Goal: Check status: Check status

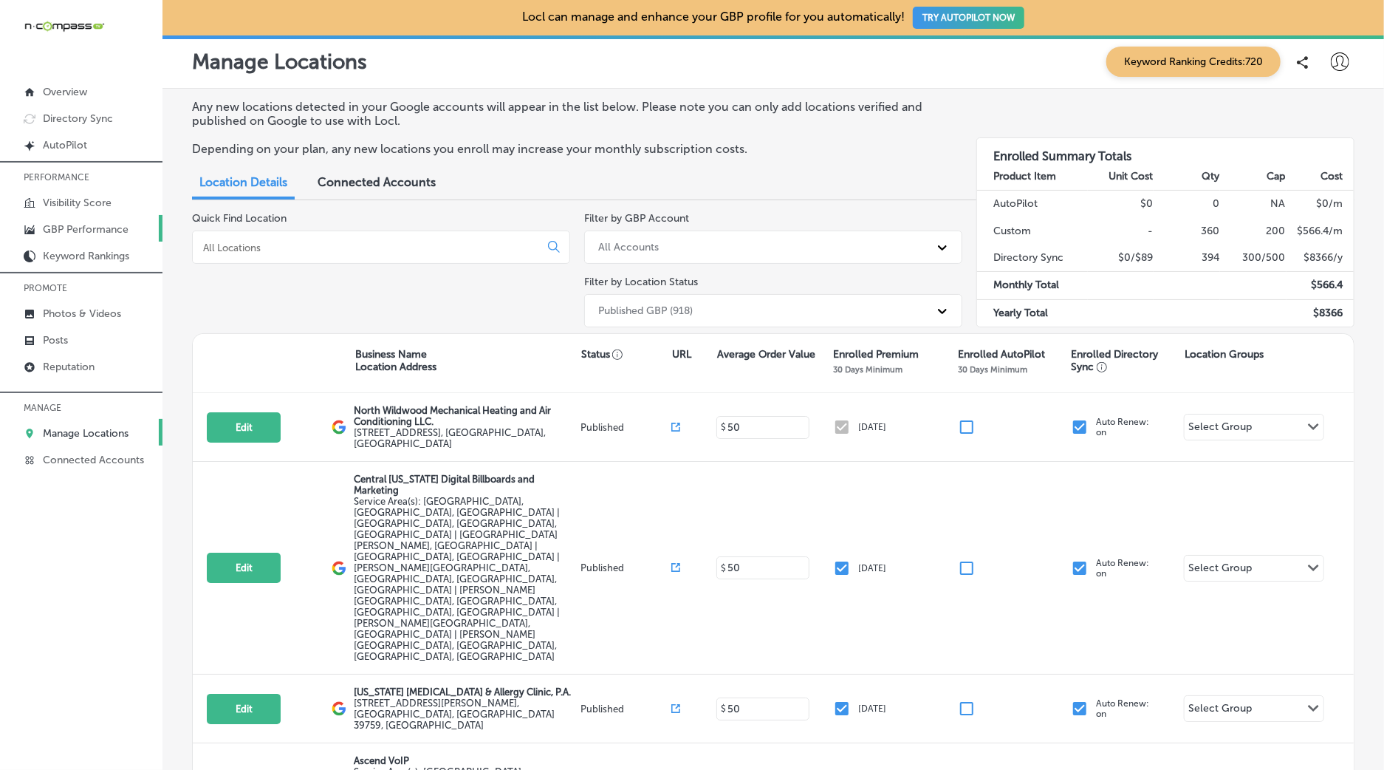
click at [89, 233] on p "GBP Performance" at bounding box center [86, 229] width 86 height 13
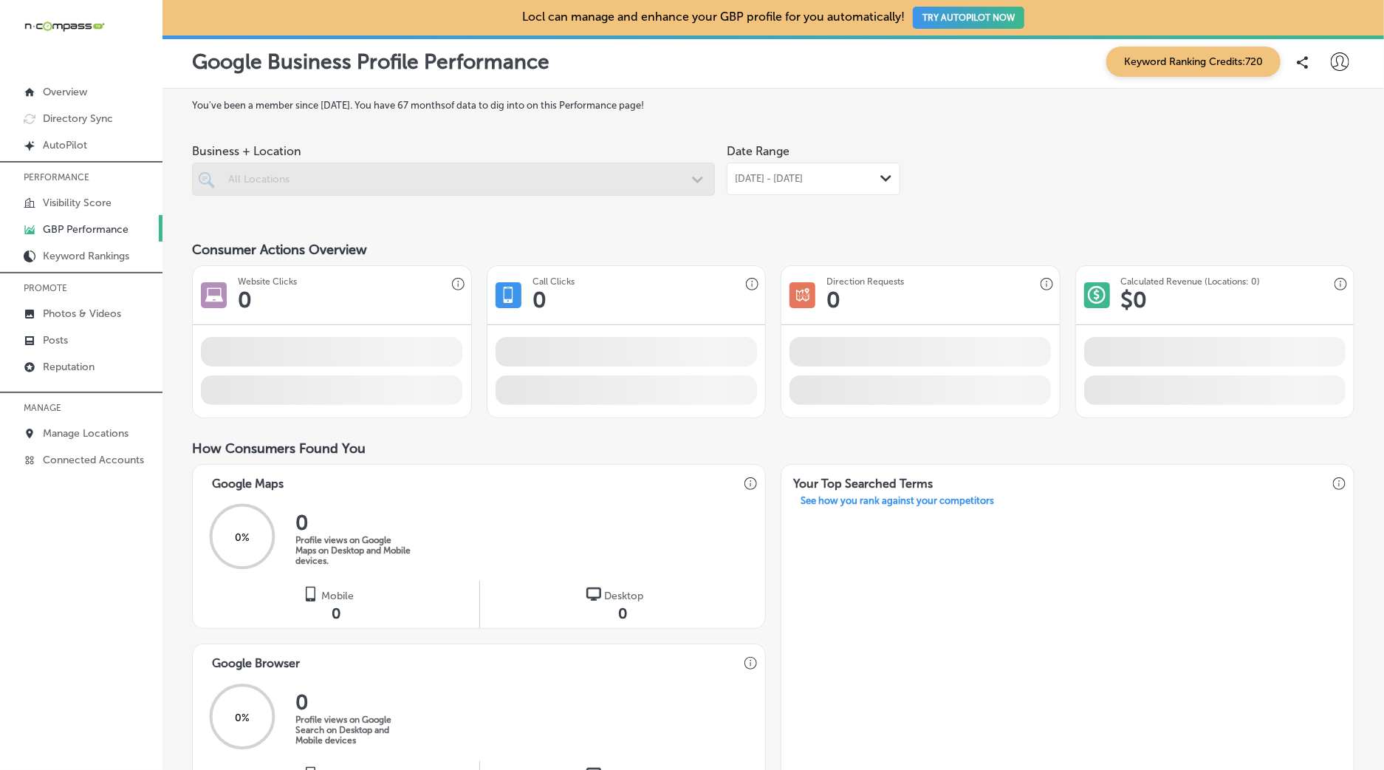
click at [803, 178] on span "[DATE] - [DATE]" at bounding box center [769, 179] width 68 height 12
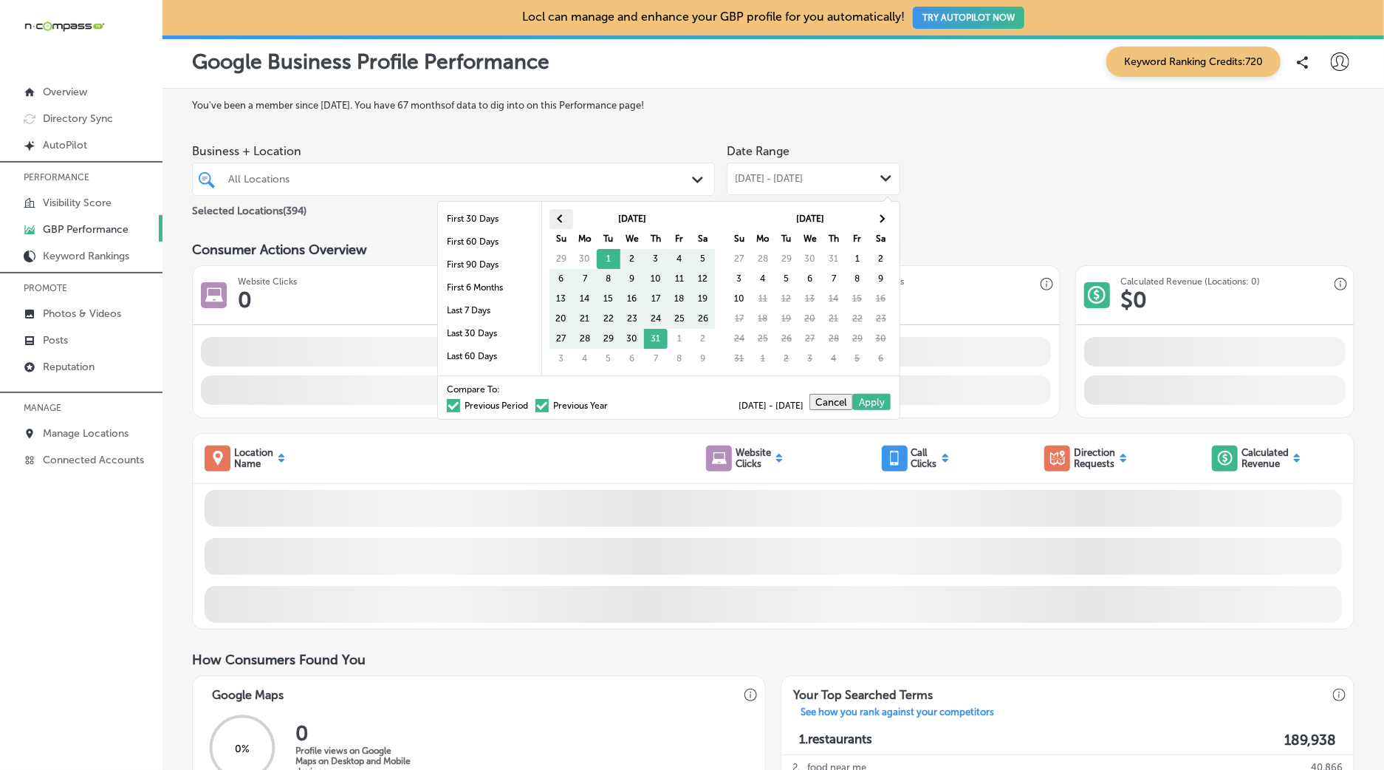
click at [561, 219] on span at bounding box center [561, 219] width 8 height 8
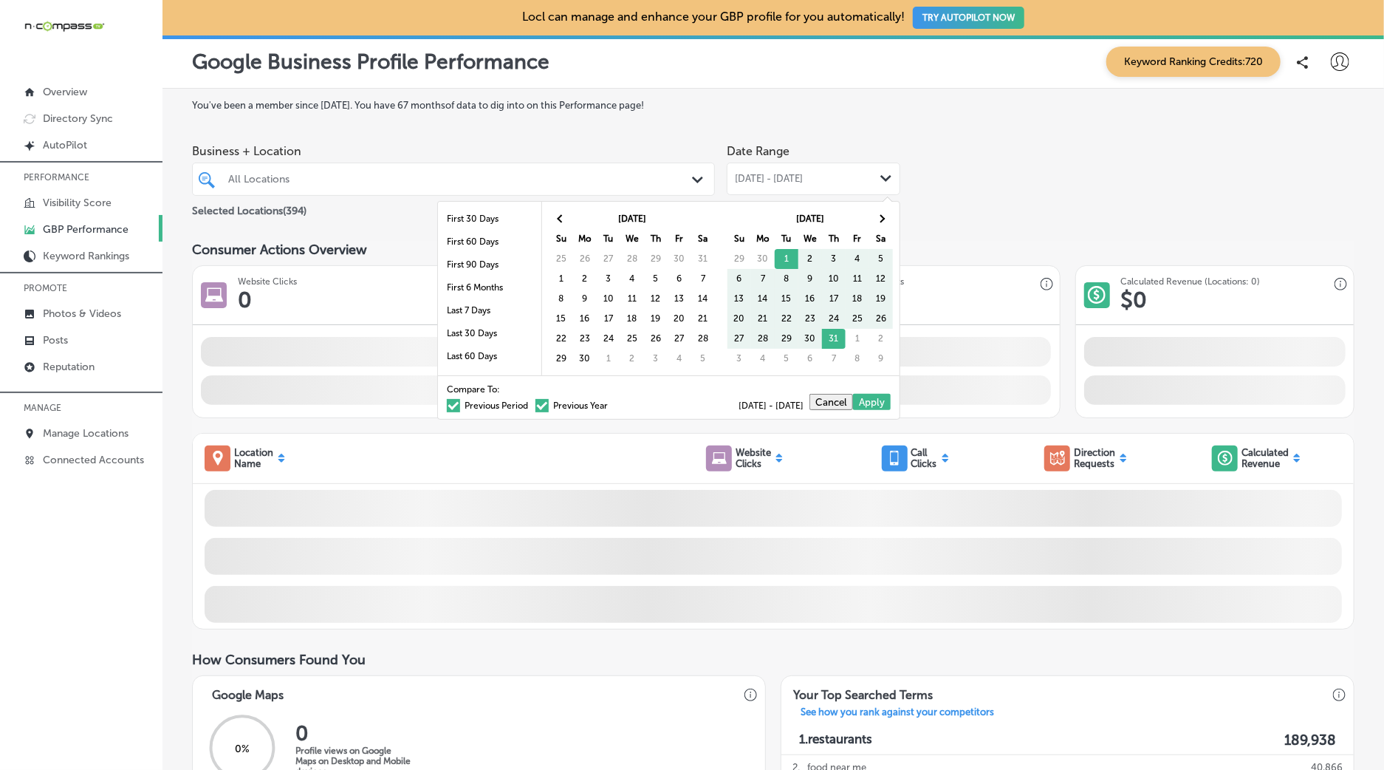
click at [561, 219] on span at bounding box center [561, 219] width 8 height 8
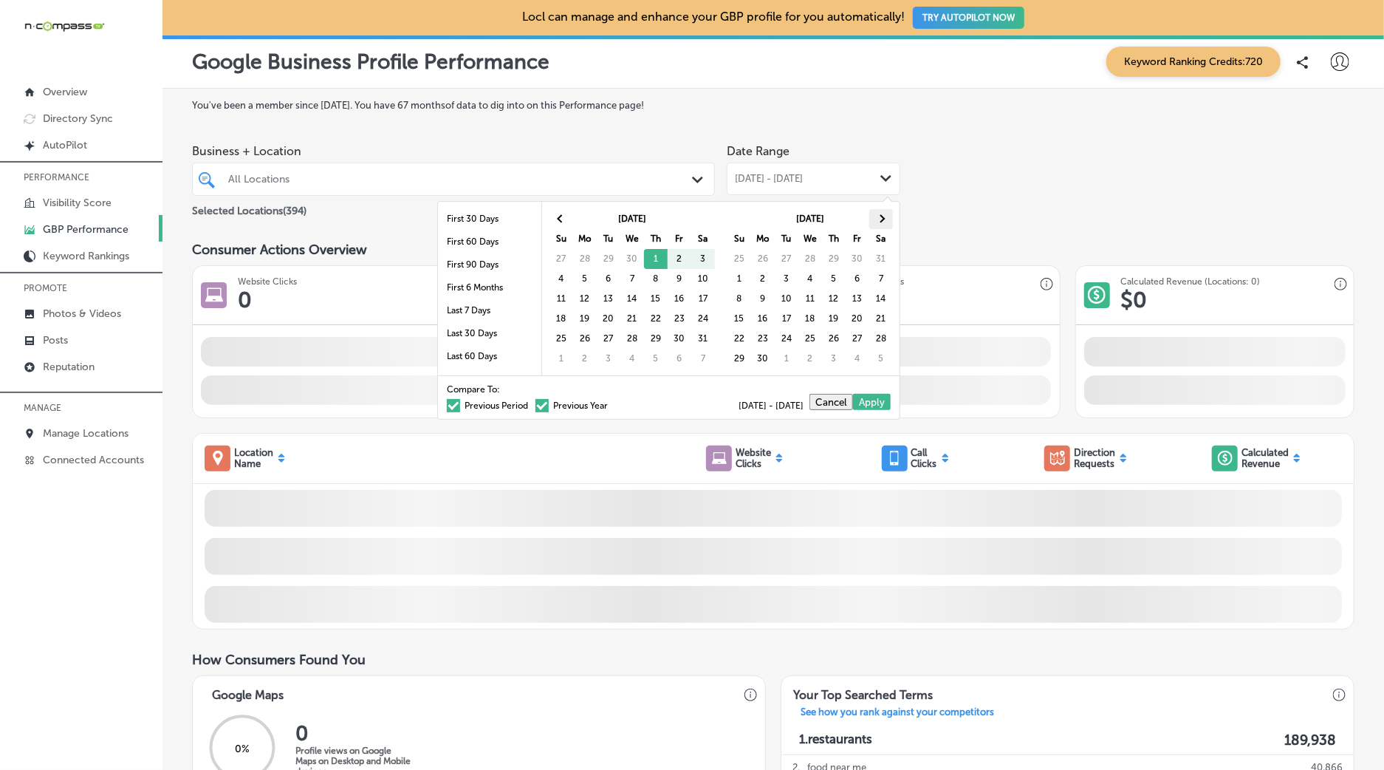
click at [881, 225] on th at bounding box center [881, 219] width 24 height 20
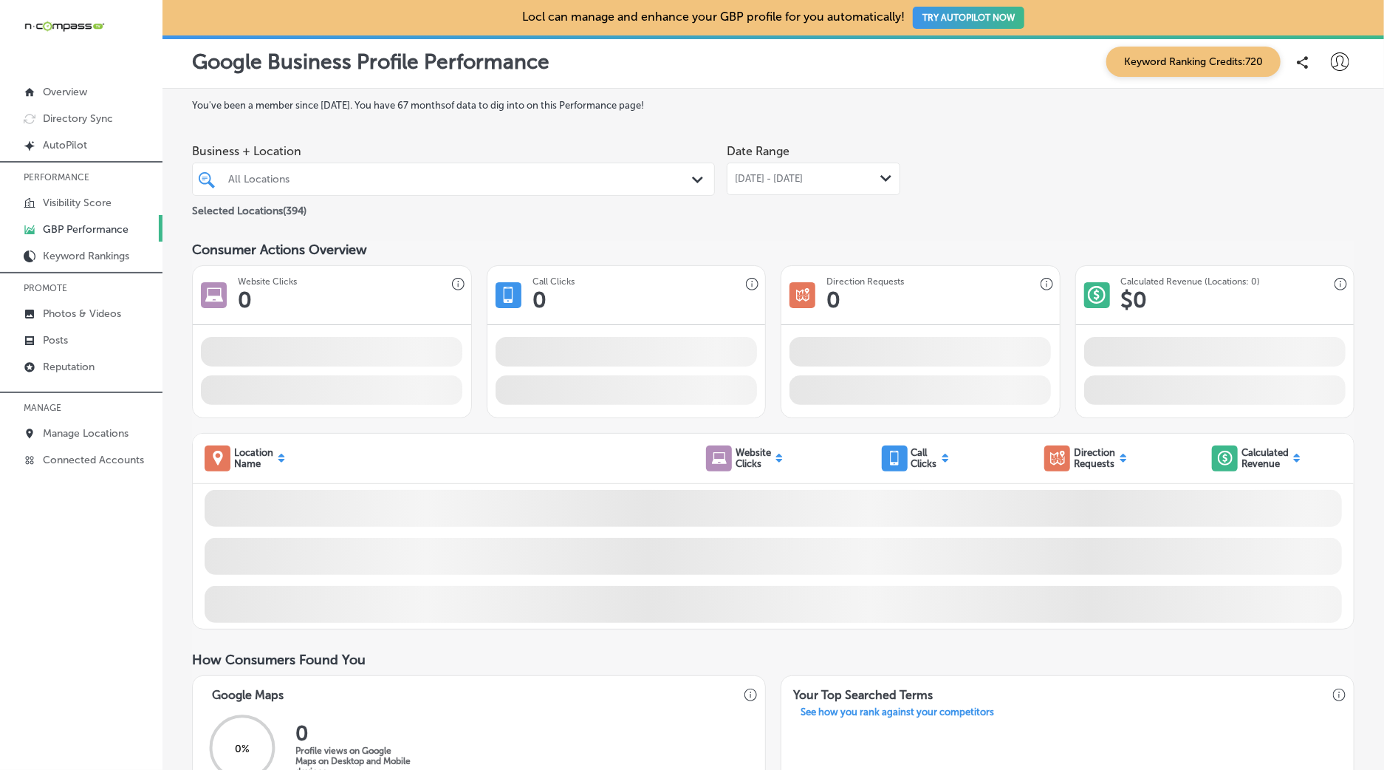
drag, startPoint x: 838, startPoint y: 341, endPoint x: 816, endPoint y: 296, distance: 49.6
click at [641, 182] on div "All Locations" at bounding box center [460, 179] width 465 height 13
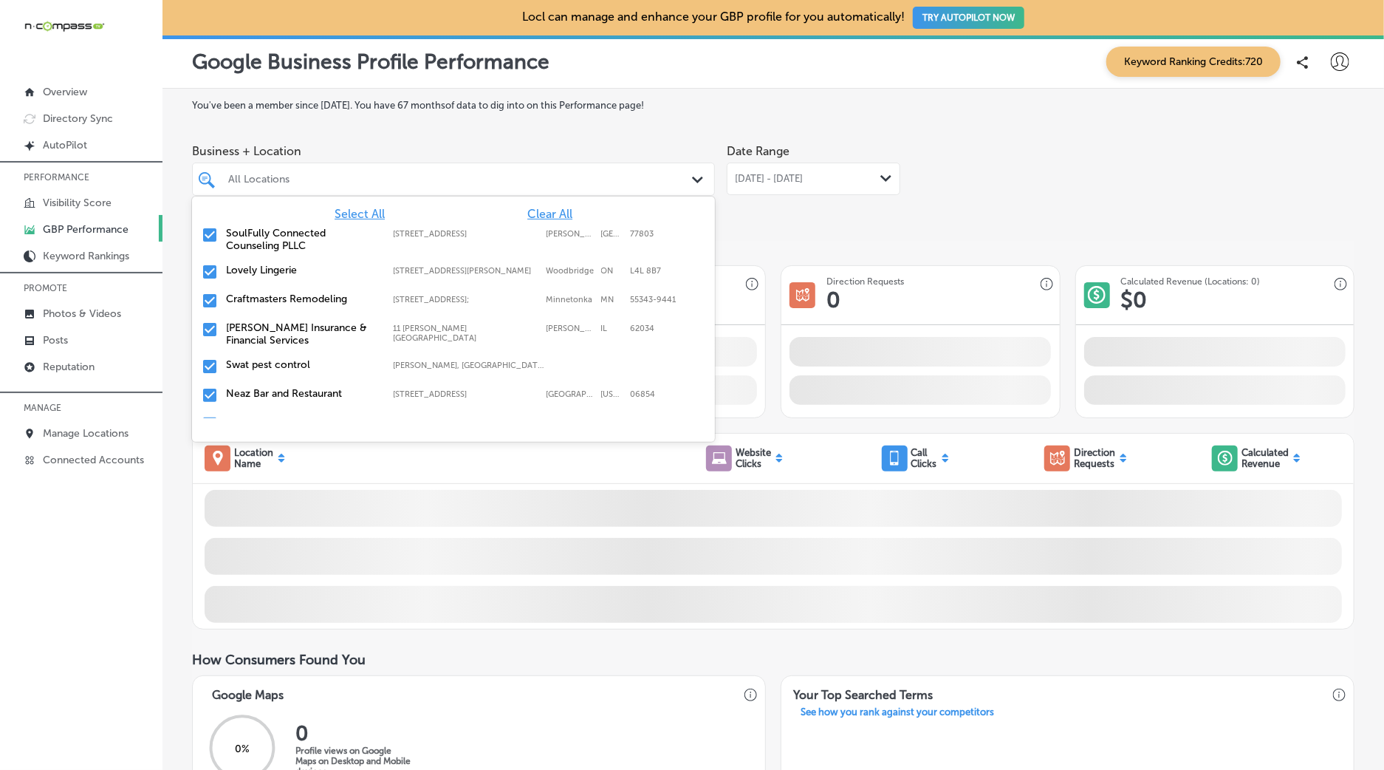
click at [547, 209] on span "Clear All" at bounding box center [549, 214] width 45 height 14
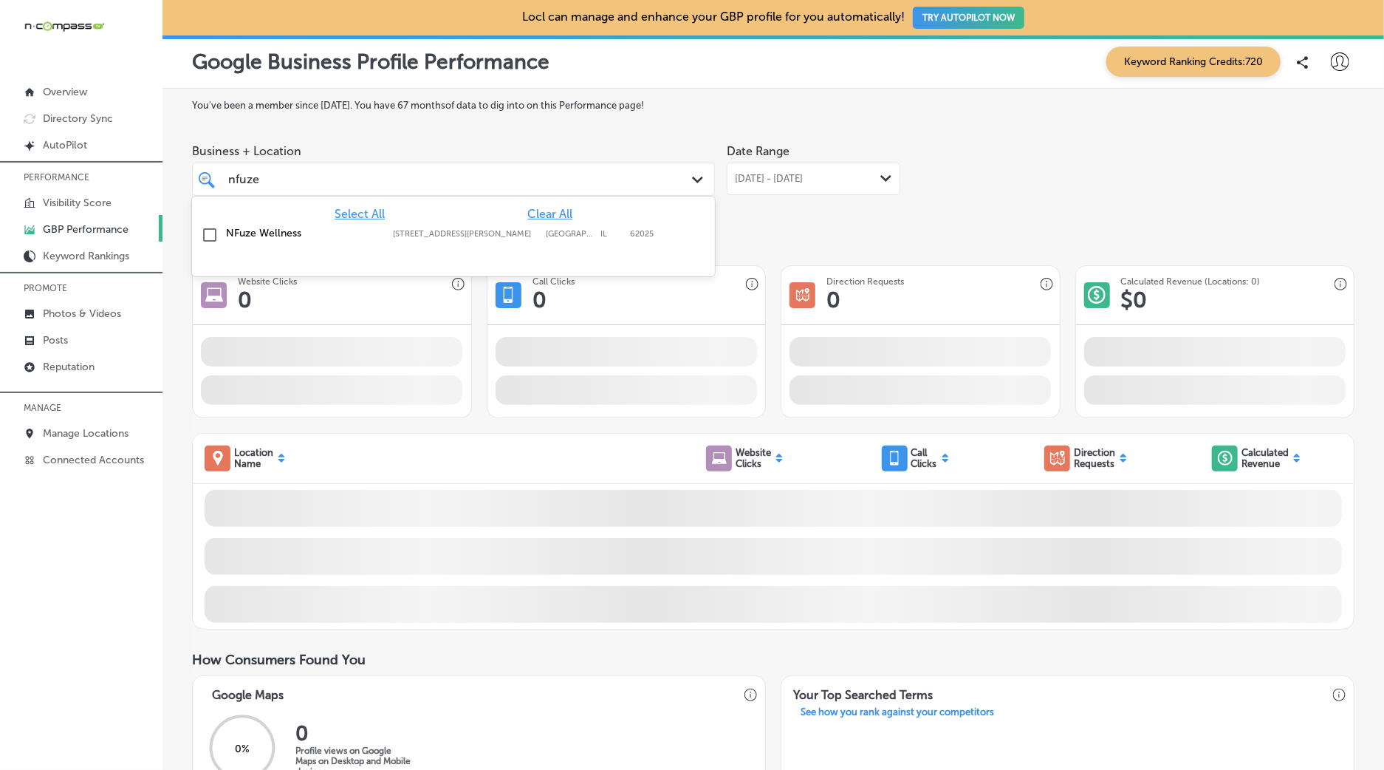
click at [327, 242] on div "NFuze Wellness [STREET_ADDRESS][PERSON_NAME] [STREET_ADDRESS][PERSON_NAME]" at bounding box center [453, 235] width 511 height 23
click at [906, 217] on div "Business + Location option [STREET_ADDRESS][PERSON_NAME]. option [STREET_ADDRES…" at bounding box center [773, 178] width 1163 height 83
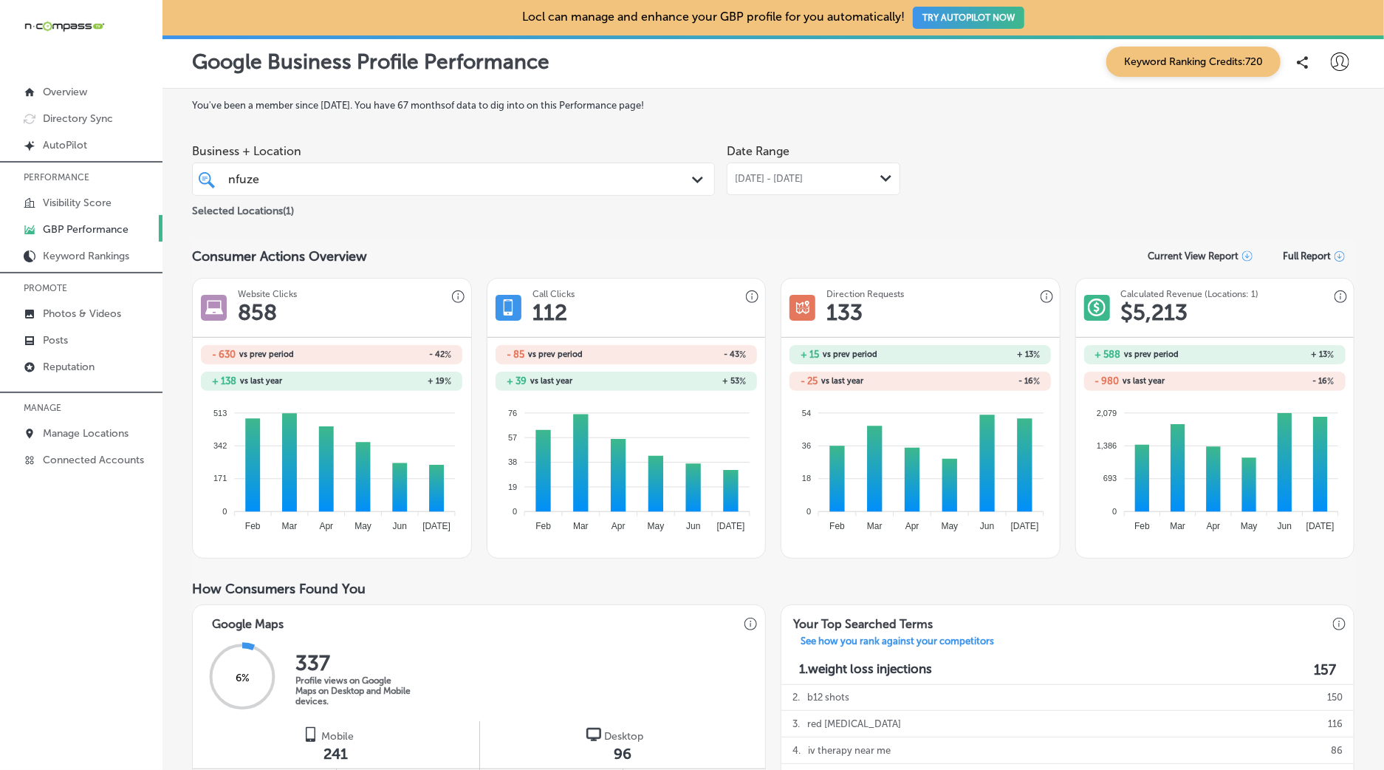
click at [797, 185] on div "[DATE] - [DATE] Path Created with Sketch." at bounding box center [814, 179] width 174 height 33
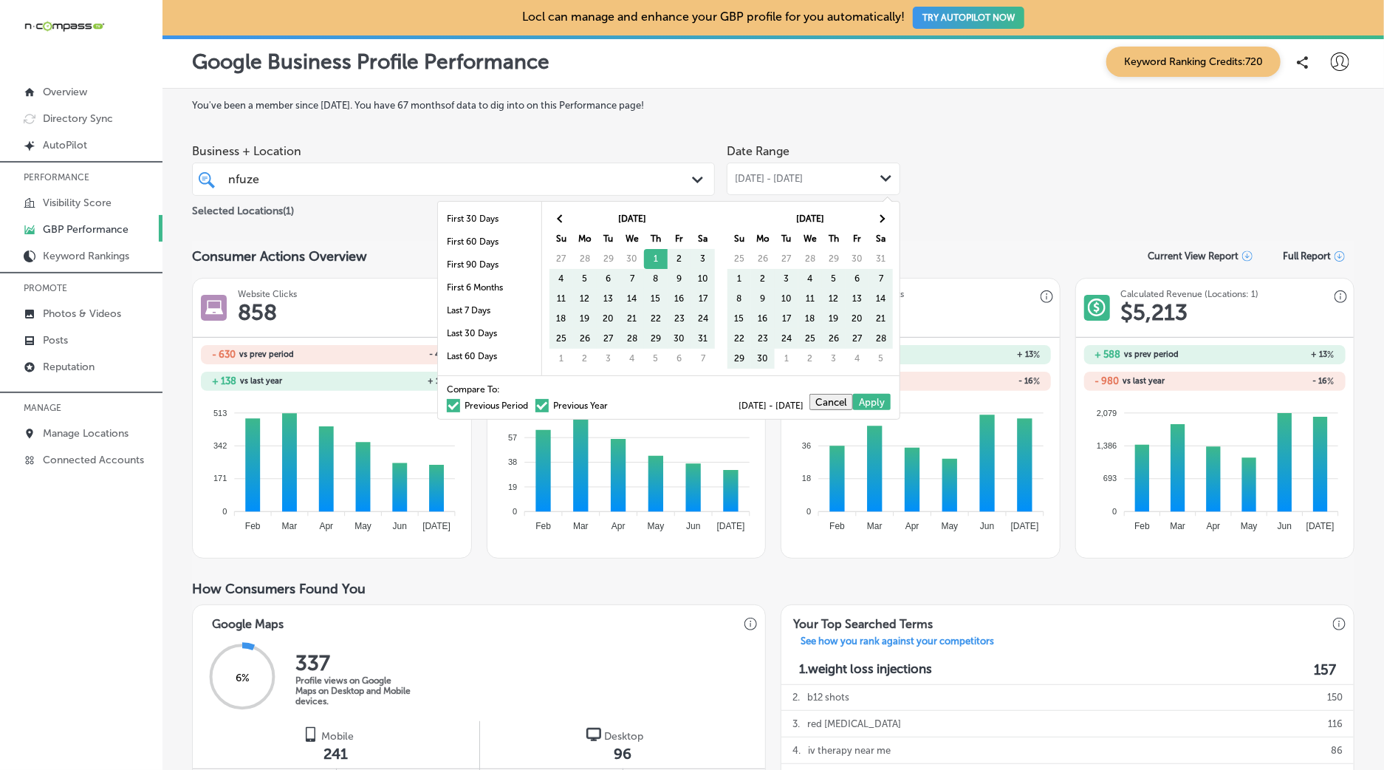
click at [496, 411] on div "Compare To: Previous Period Previous Year [DATE] - [DATE] Cancel Apply" at bounding box center [669, 397] width 462 height 44
drag, startPoint x: 474, startPoint y: 403, endPoint x: 911, endPoint y: 276, distance: 455.4
click at [474, 403] on label "Previous Period" at bounding box center [487, 405] width 81 height 9
click at [531, 403] on input "Previous Period" at bounding box center [531, 403] width 0 height 0
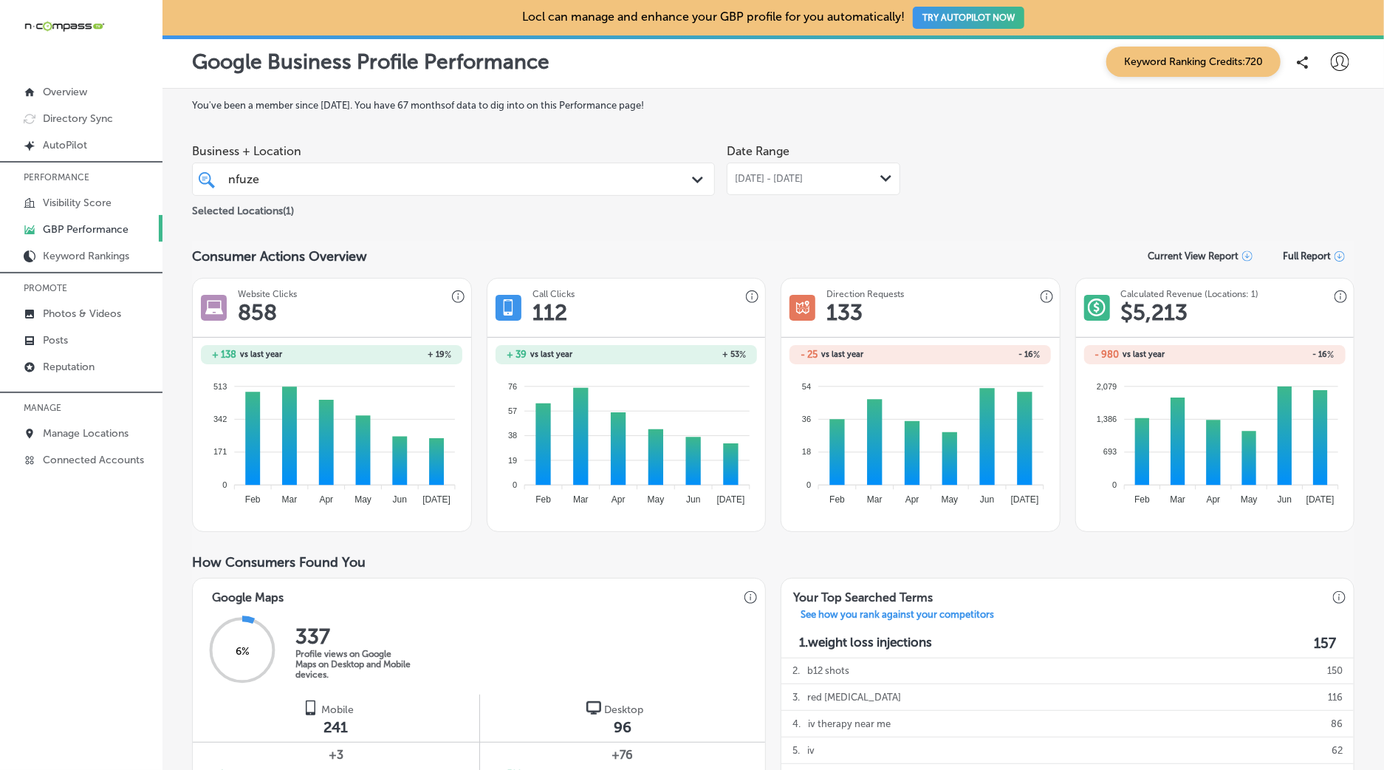
click at [488, 161] on div "Business + Location nfuze nfuze Path Created with Sketch." at bounding box center [453, 166] width 523 height 59
click at [447, 177] on div "nfuze nfuze" at bounding box center [431, 179] width 408 height 20
click at [332, 242] on div "NFuze Wellness [STREET_ADDRESS][PERSON_NAME] [STREET_ADDRESS][PERSON_NAME]" at bounding box center [453, 235] width 511 height 23
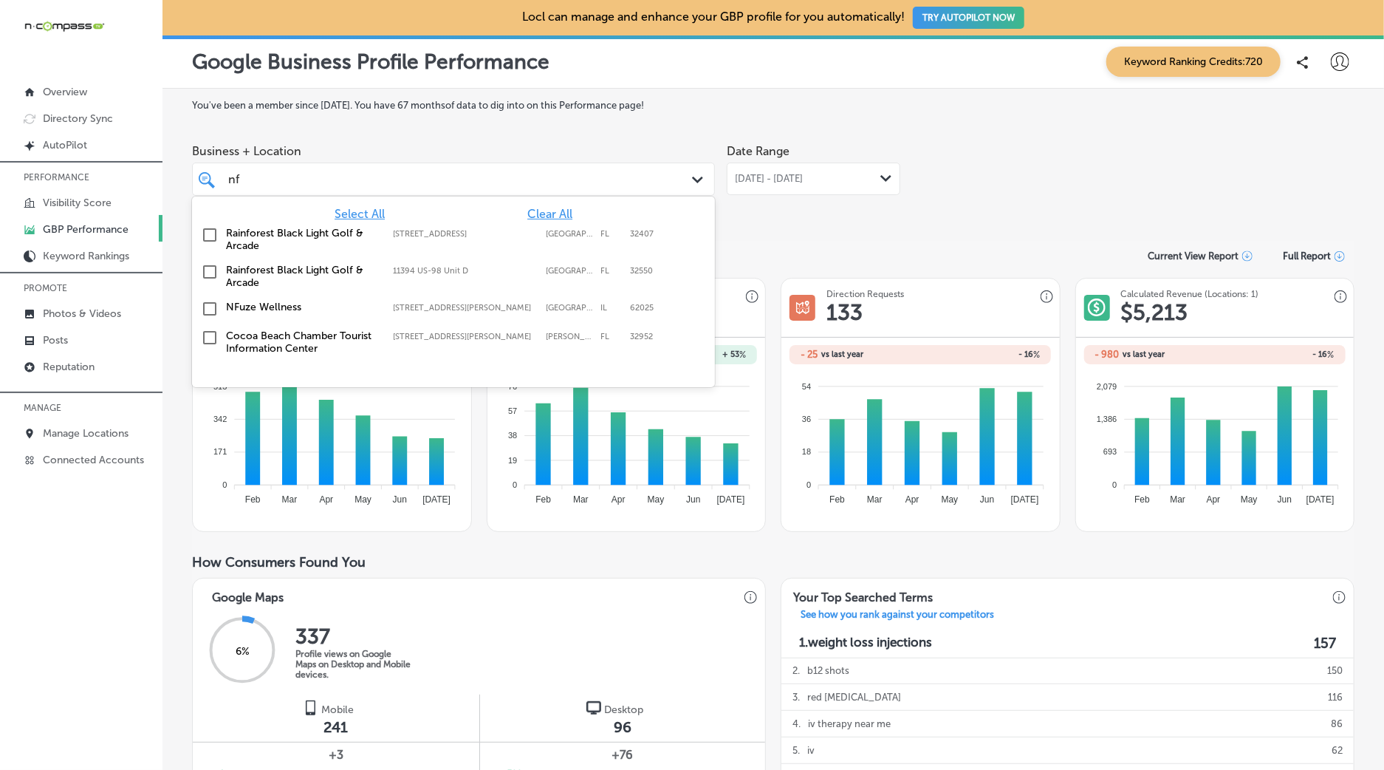
type input "n"
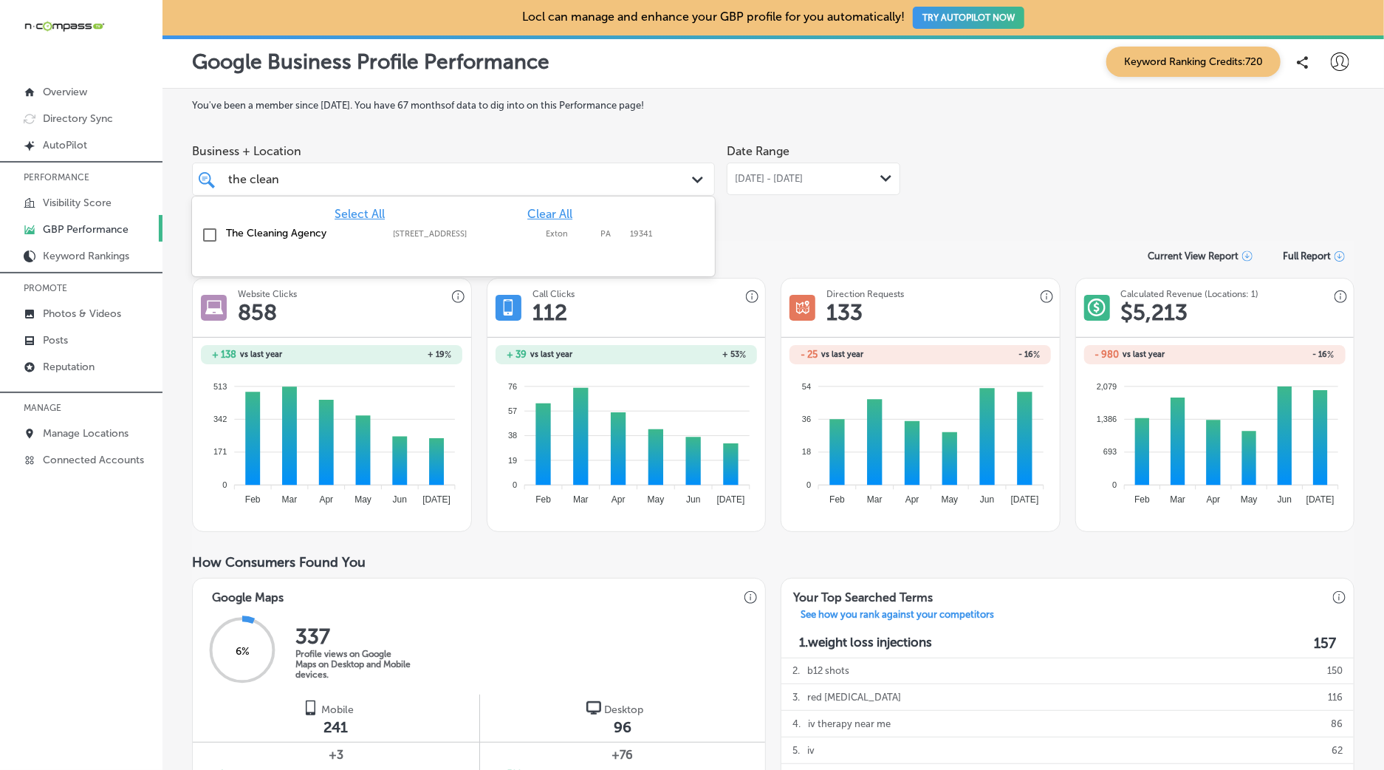
click at [483, 233] on label "[STREET_ADDRESS]" at bounding box center [465, 234] width 145 height 10
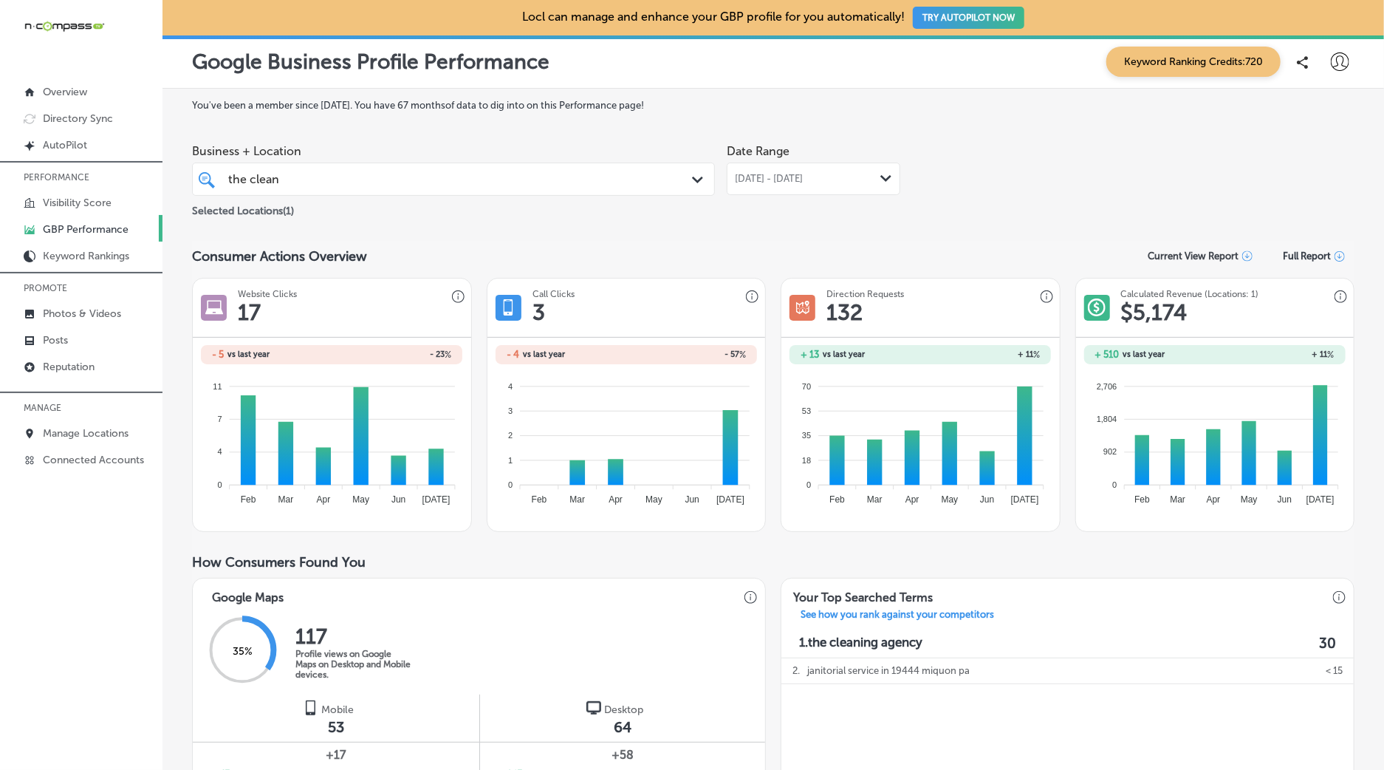
click at [805, 195] on div "[DATE] - [DATE] Path Created with Sketch." at bounding box center [814, 179] width 174 height 33
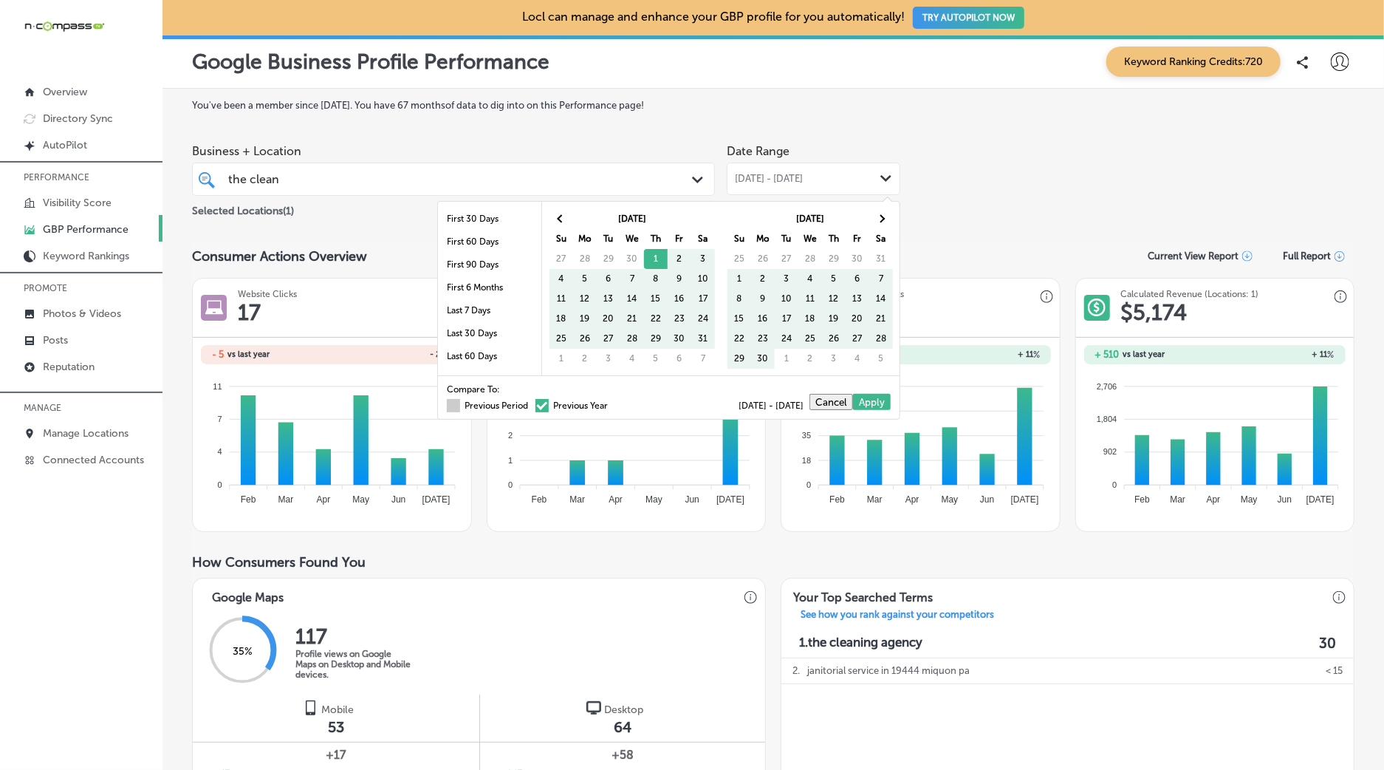
click at [492, 402] on label "Previous Period" at bounding box center [487, 405] width 81 height 9
click at [531, 403] on input "Previous Period" at bounding box center [531, 403] width 0 height 0
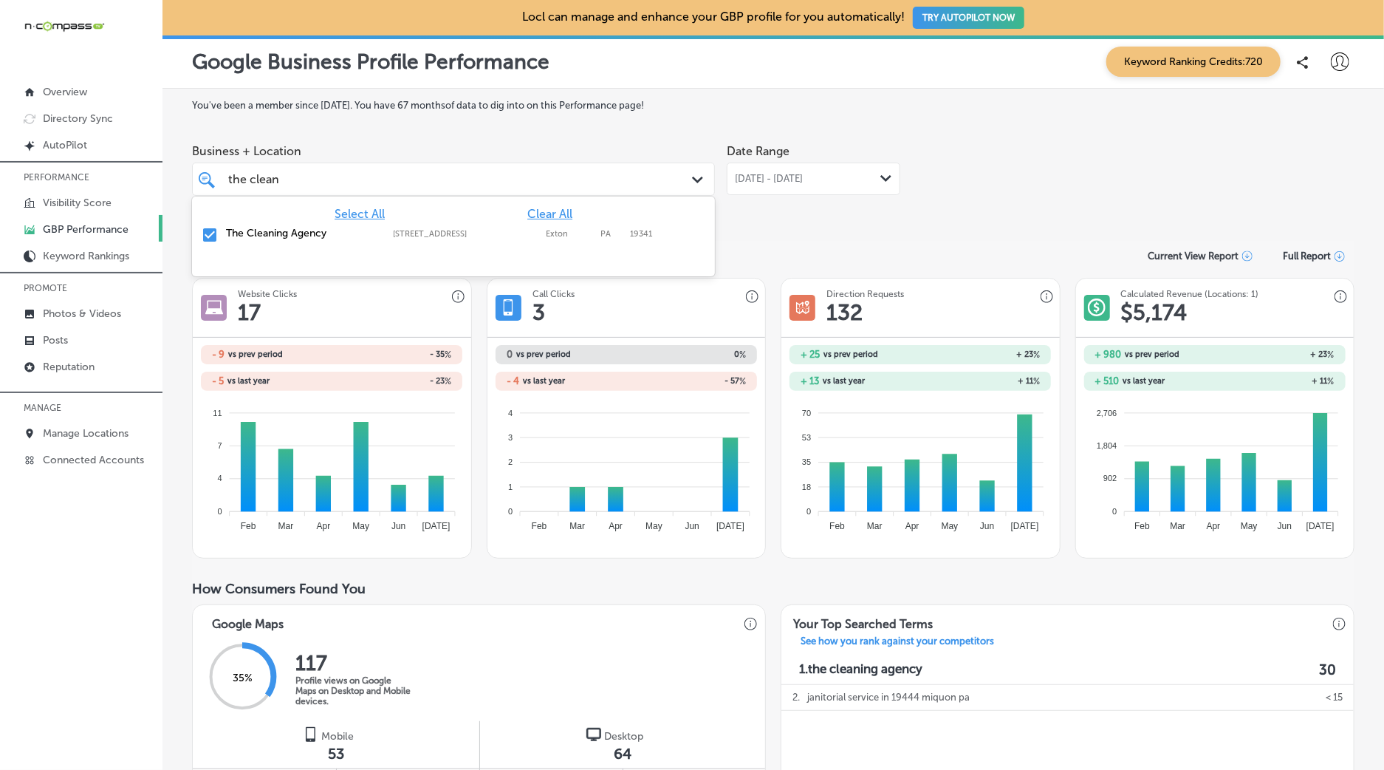
click at [615, 180] on div "the clean the clean" at bounding box center [431, 179] width 408 height 20
click at [293, 236] on label "The Cleaning Agency" at bounding box center [302, 233] width 152 height 13
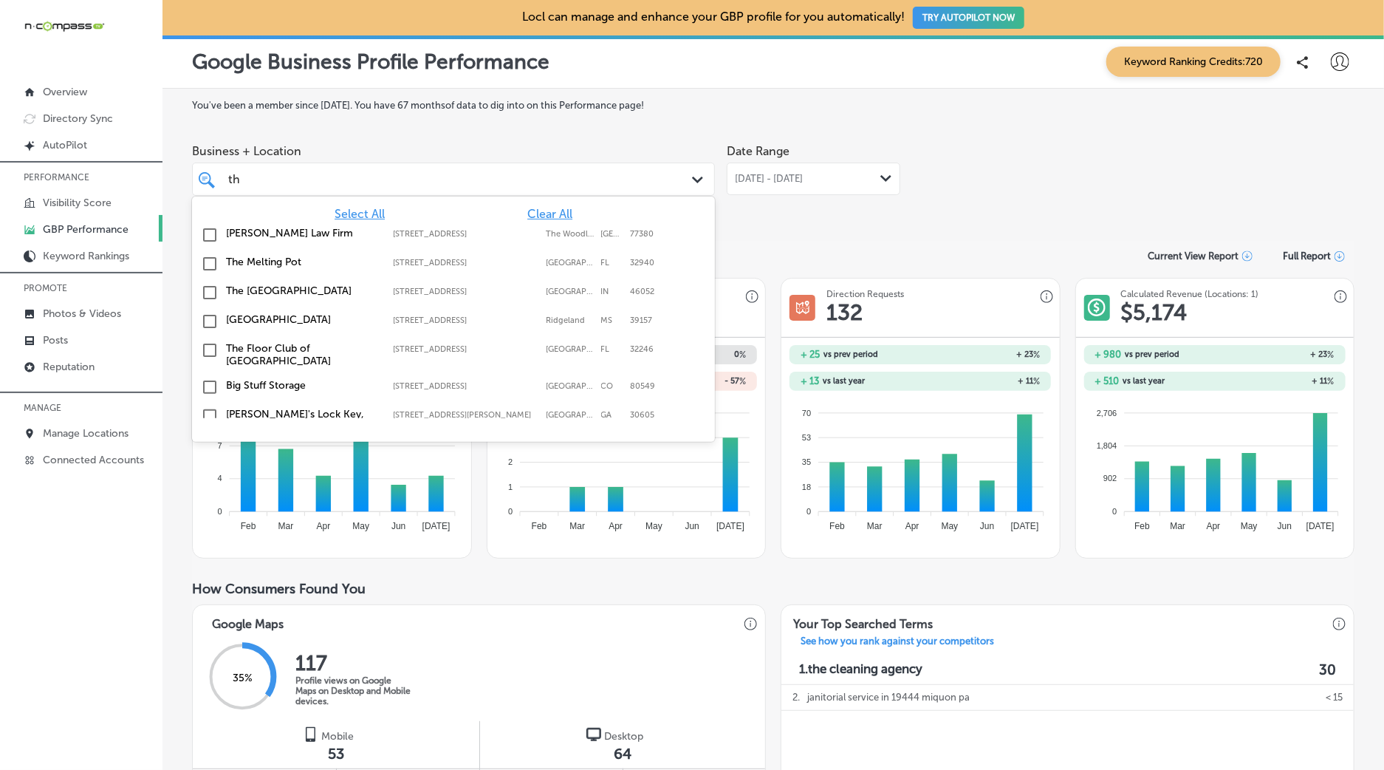
type input "t"
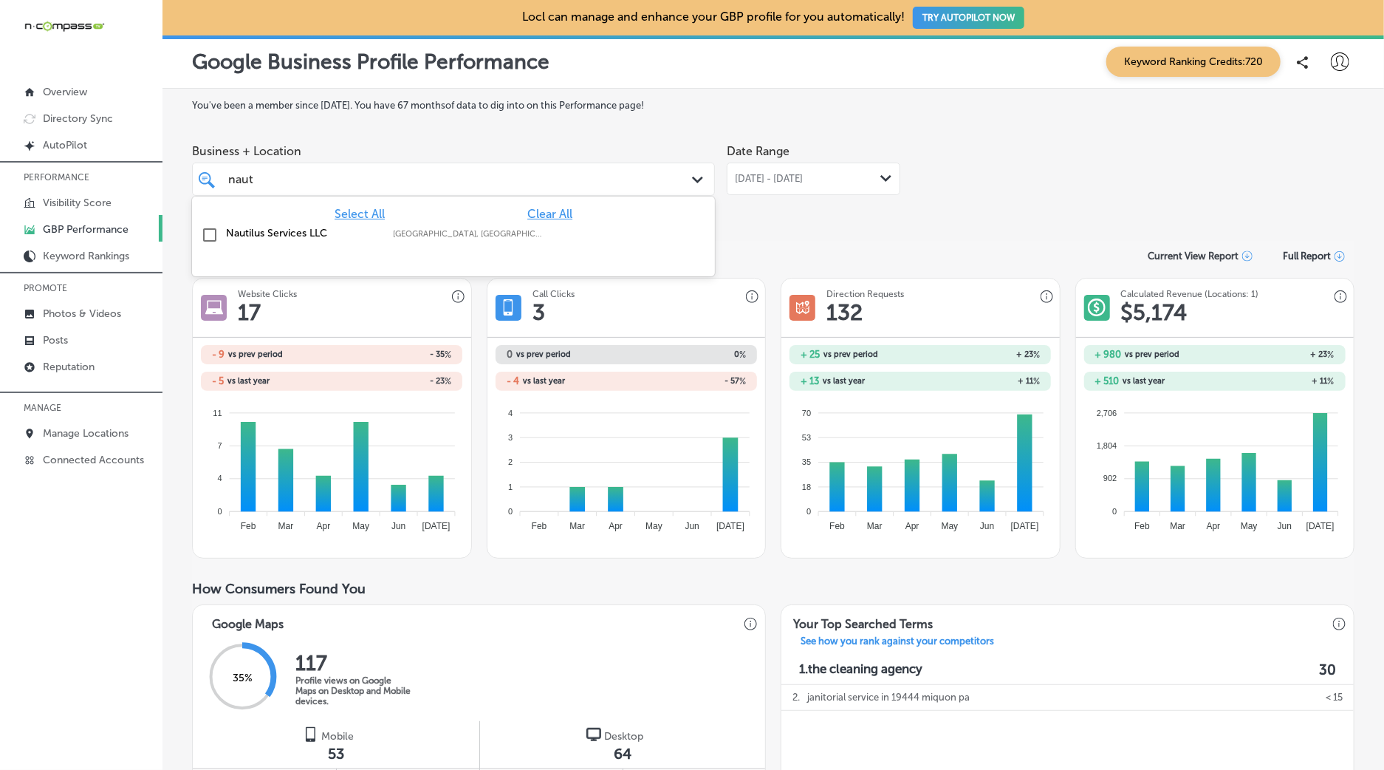
click at [524, 238] on label "[GEOGRAPHIC_DATA], [GEOGRAPHIC_DATA], [GEOGRAPHIC_DATA] | Tempe, [GEOGRAPHIC_DA…" at bounding box center [469, 234] width 152 height 10
click at [1069, 195] on div "Business + Location option focused, 3 of 396. 2 results available for search te…" at bounding box center [773, 178] width 1163 height 83
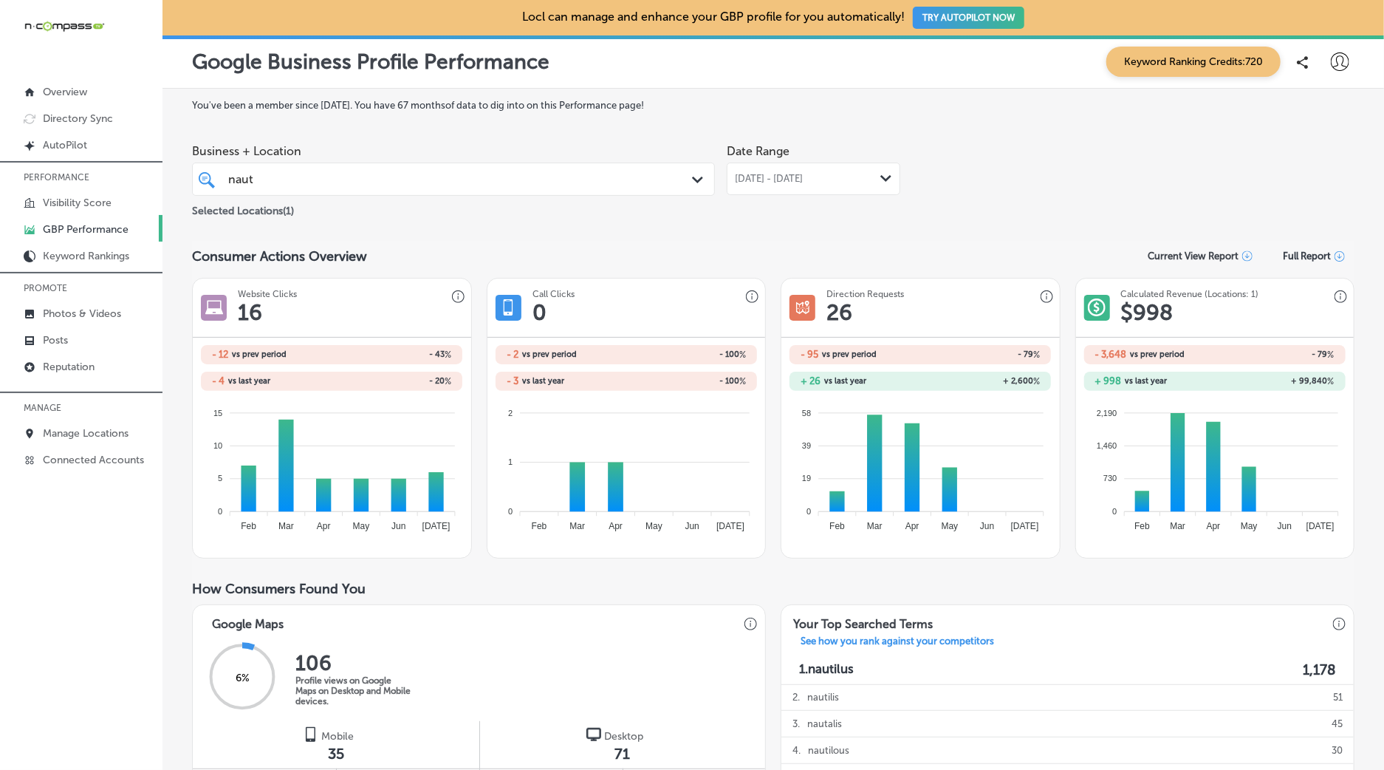
click at [621, 191] on div "naut naut Path Created with Sketch." at bounding box center [453, 179] width 523 height 33
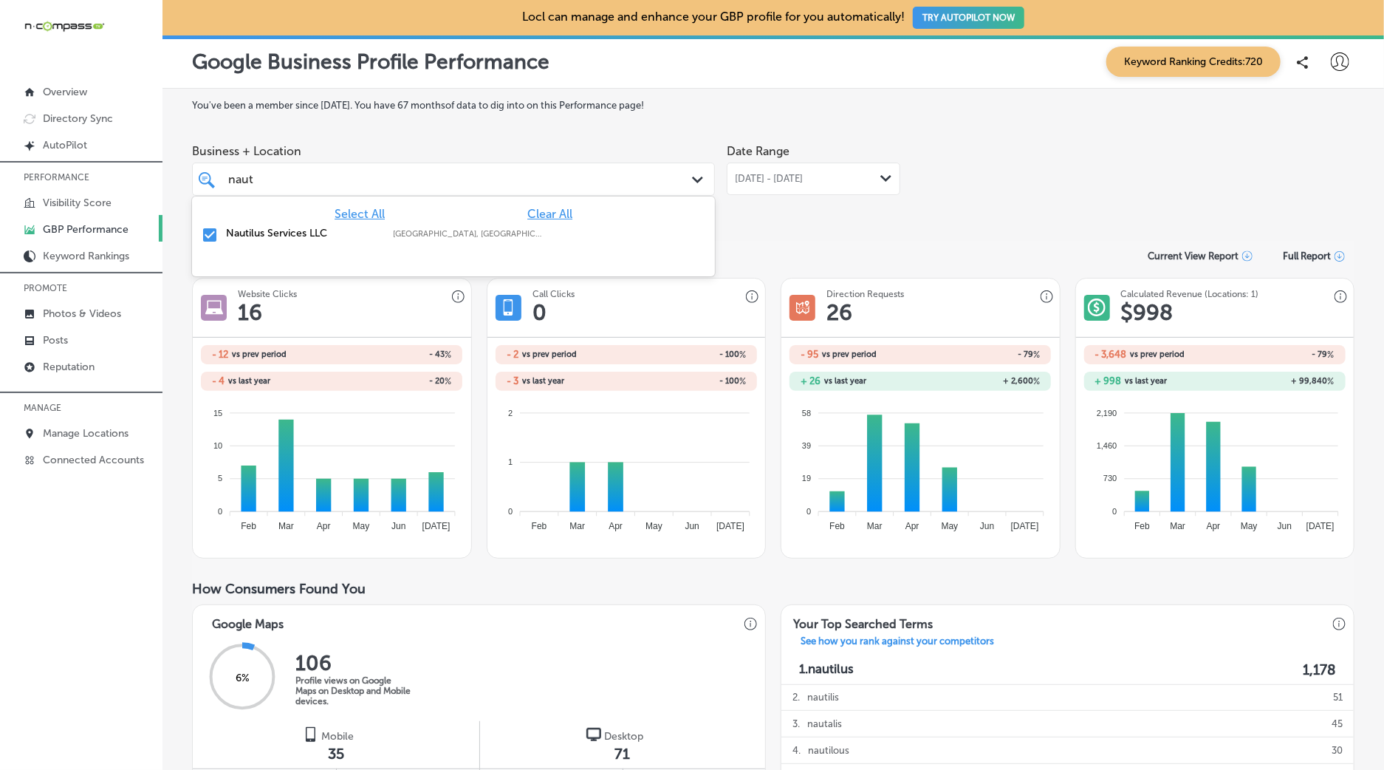
click at [378, 235] on label "Nautilus Services LLC" at bounding box center [302, 233] width 152 height 13
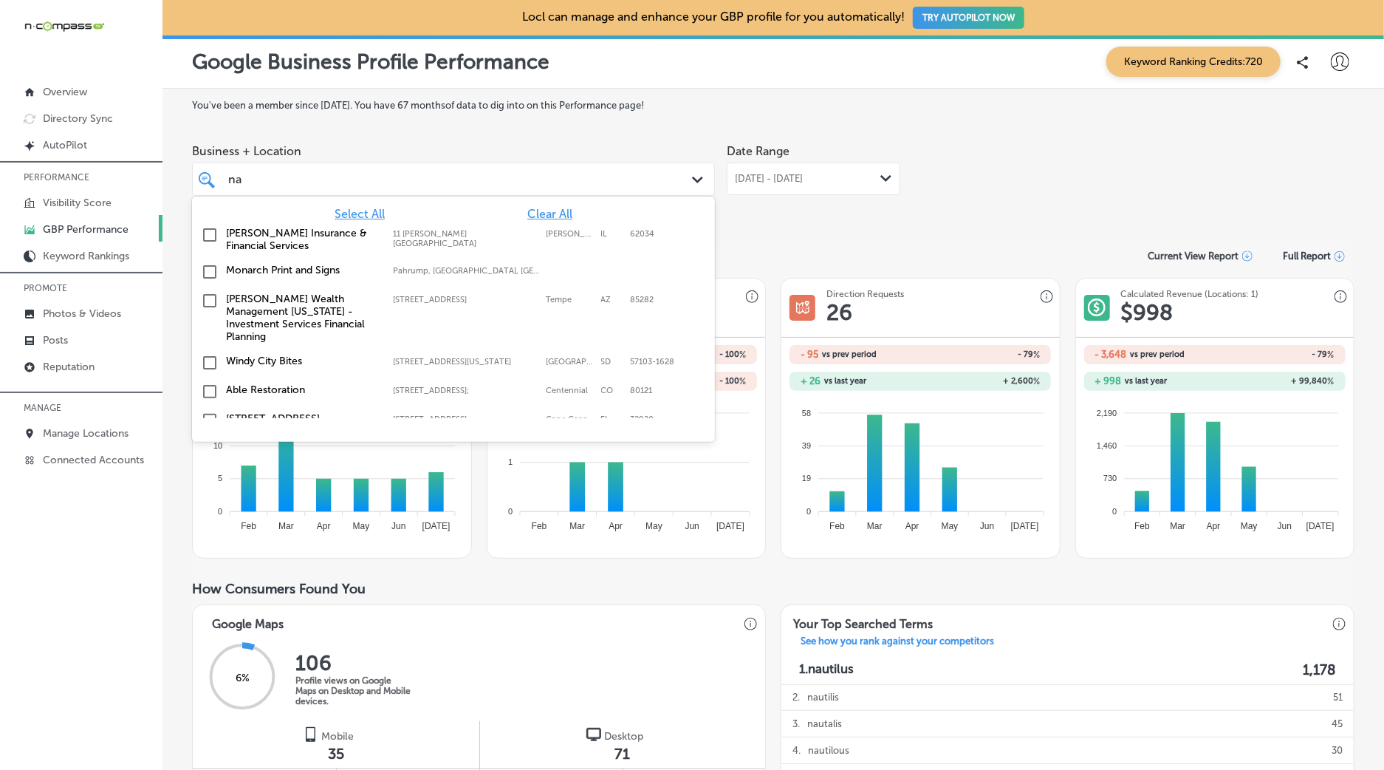
type input "n"
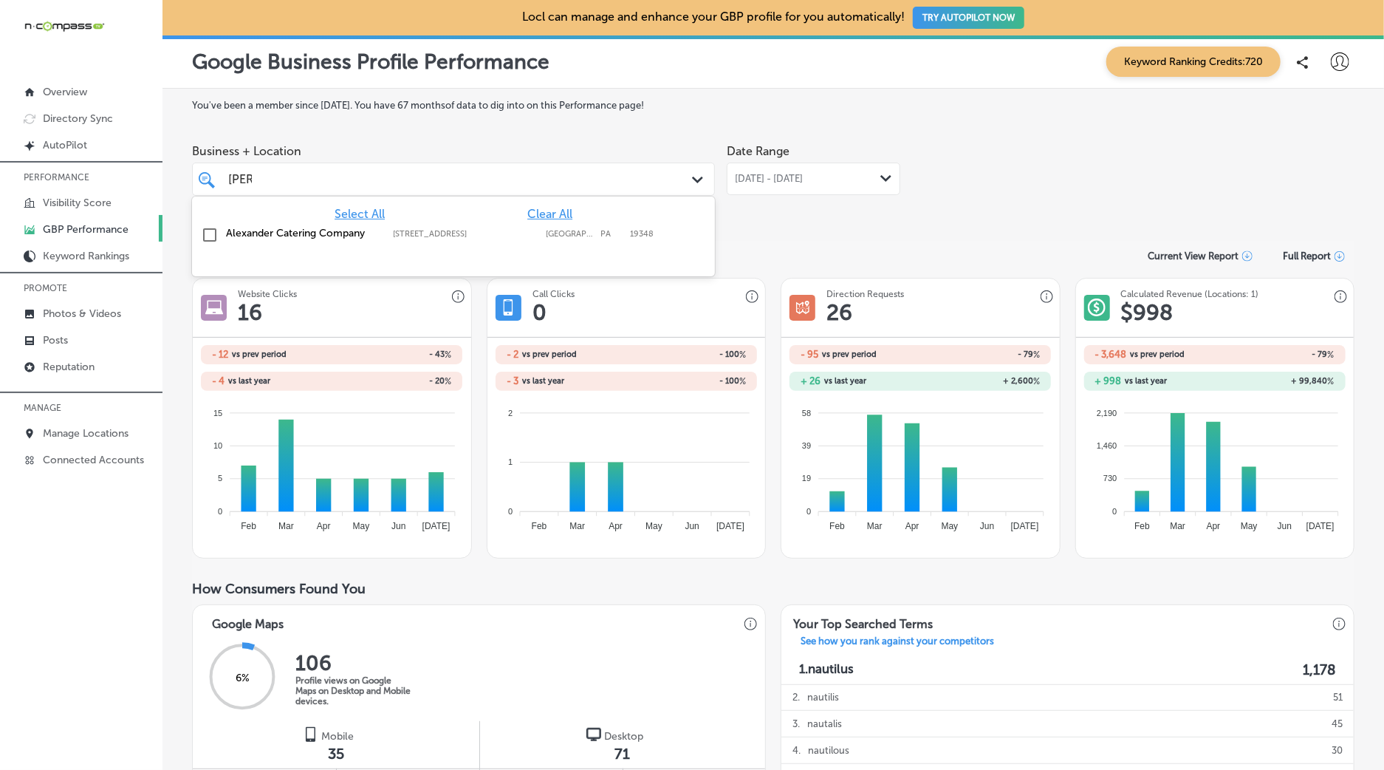
click at [271, 231] on label "Alexander Catering Company" at bounding box center [302, 233] width 152 height 13
click at [958, 175] on div "Business + Location option [STREET_ADDRESS]. option [STREET_ADDRESS]. 2 results…" at bounding box center [773, 178] width 1163 height 83
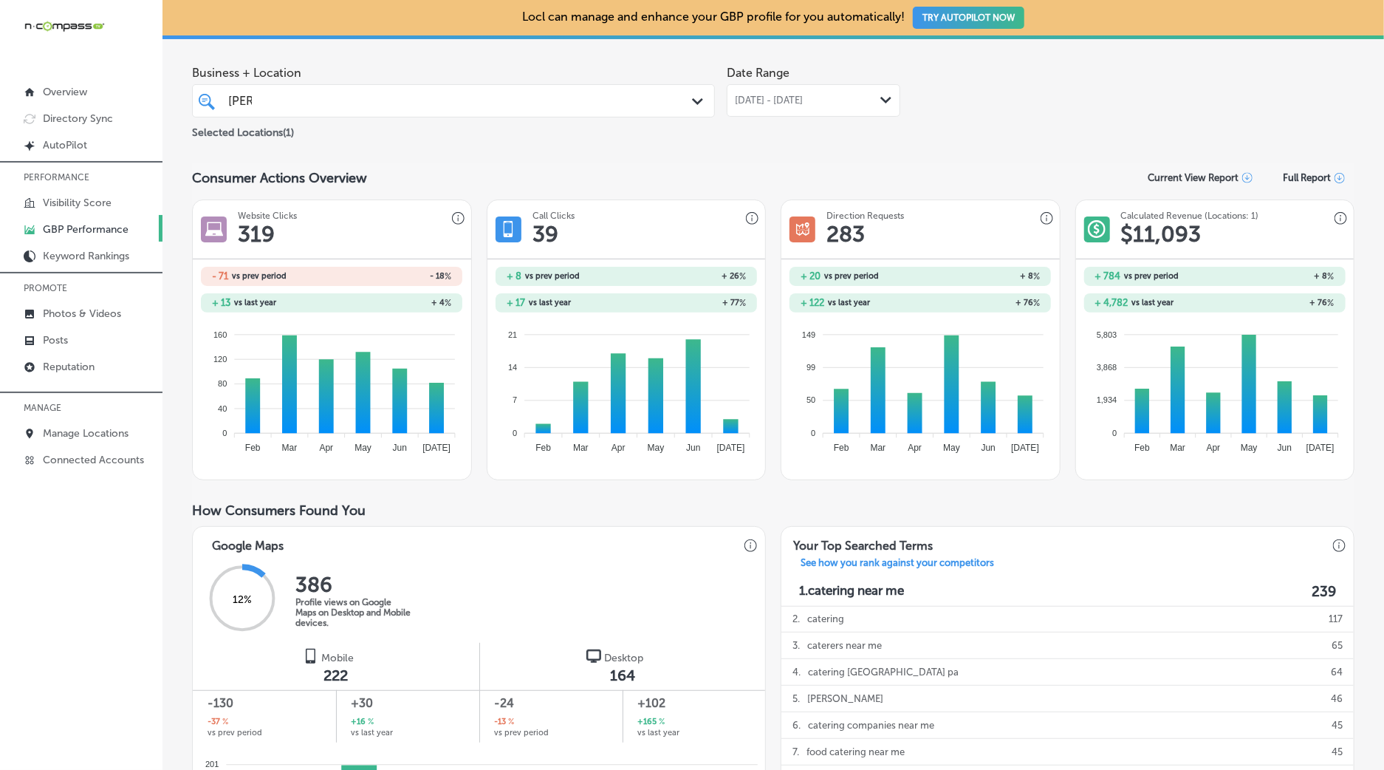
scroll to position [64, 0]
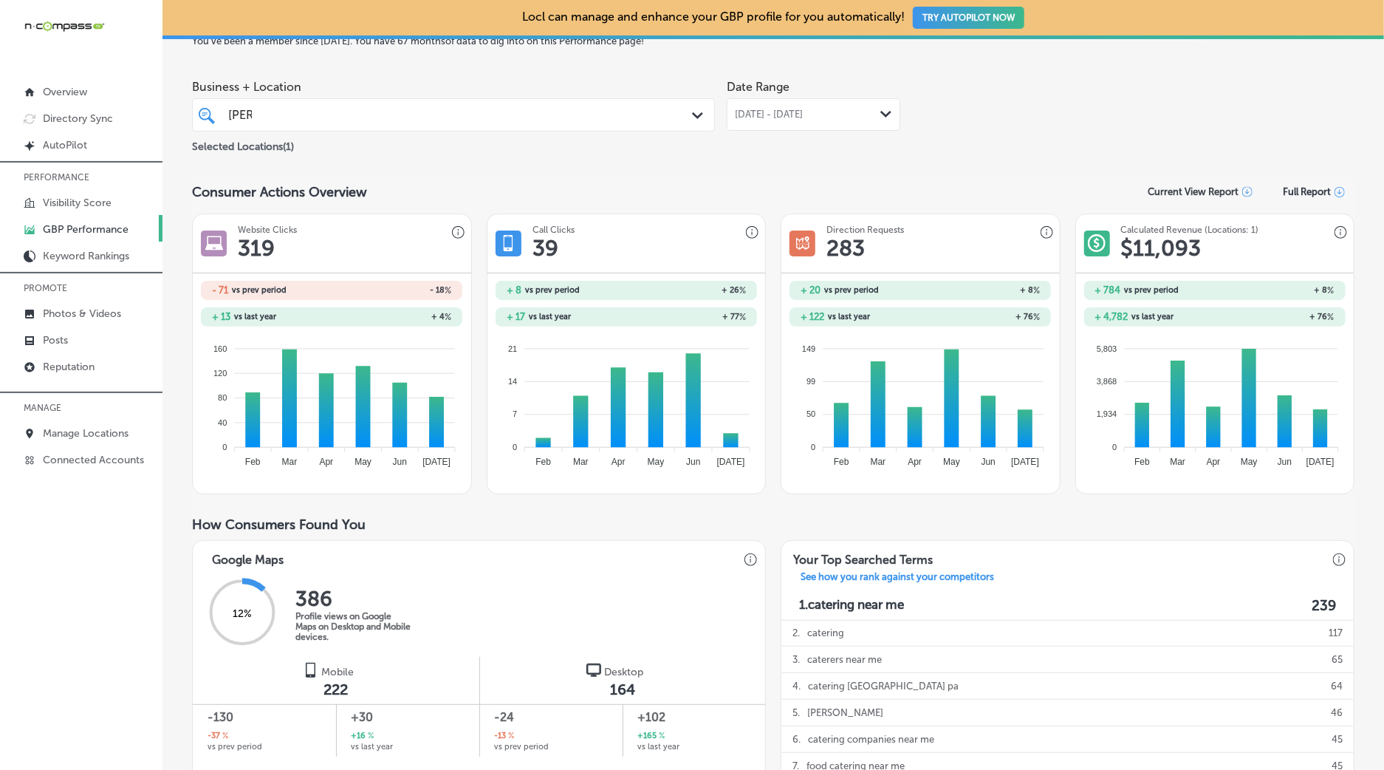
click at [803, 109] on span "[DATE] - [DATE]" at bounding box center [769, 115] width 68 height 12
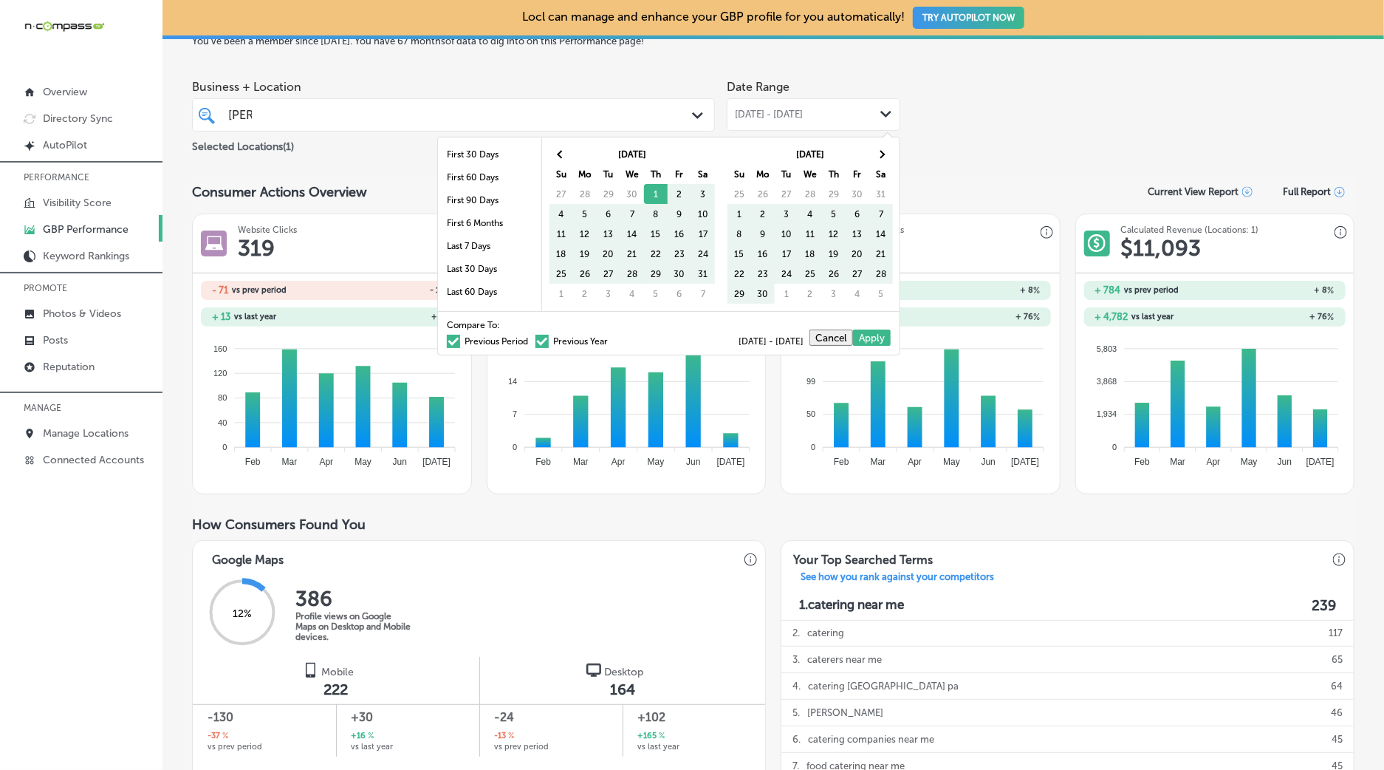
click at [498, 342] on label "Previous Period" at bounding box center [487, 341] width 81 height 9
click at [531, 339] on input "Previous Period" at bounding box center [531, 339] width 0 height 0
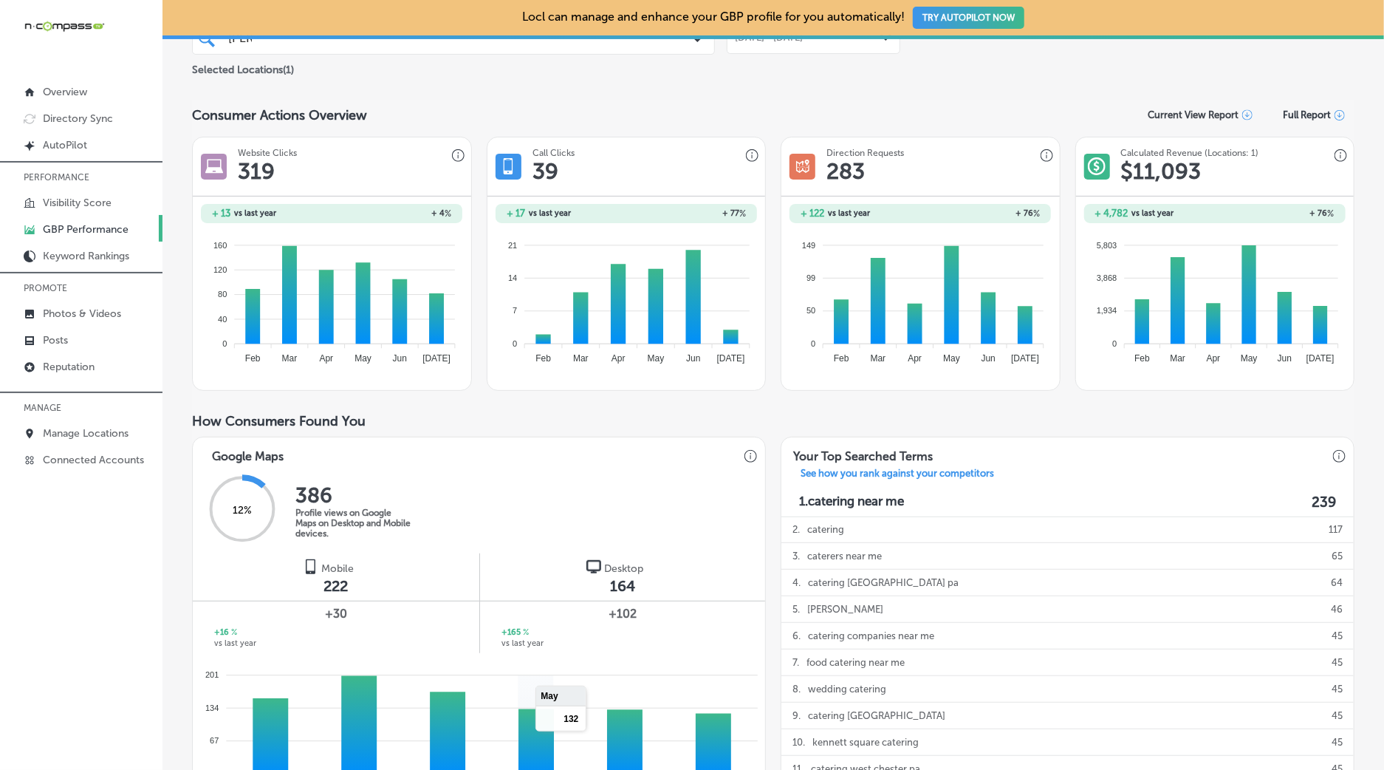
scroll to position [0, 0]
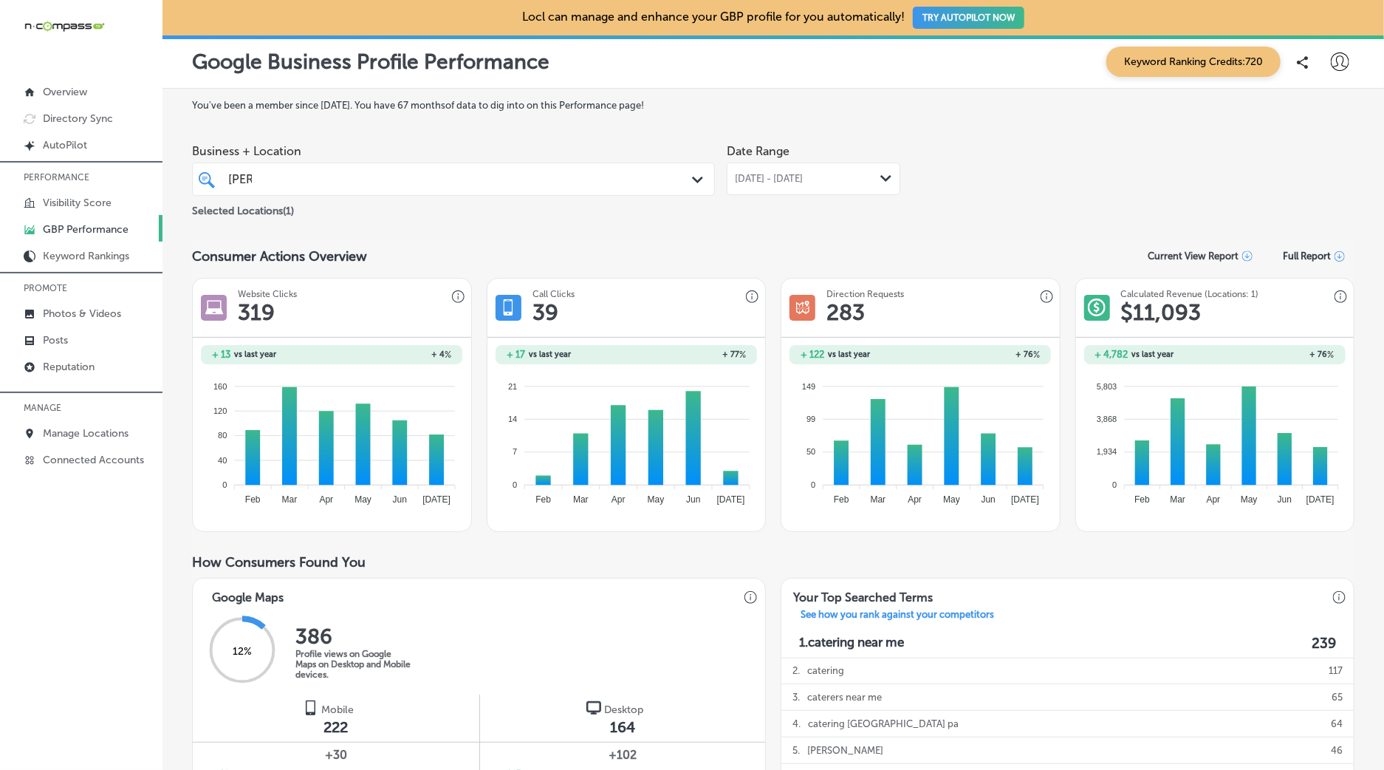
click at [474, 179] on div "[PERSON_NAME] [PERSON_NAME]" at bounding box center [431, 179] width 408 height 20
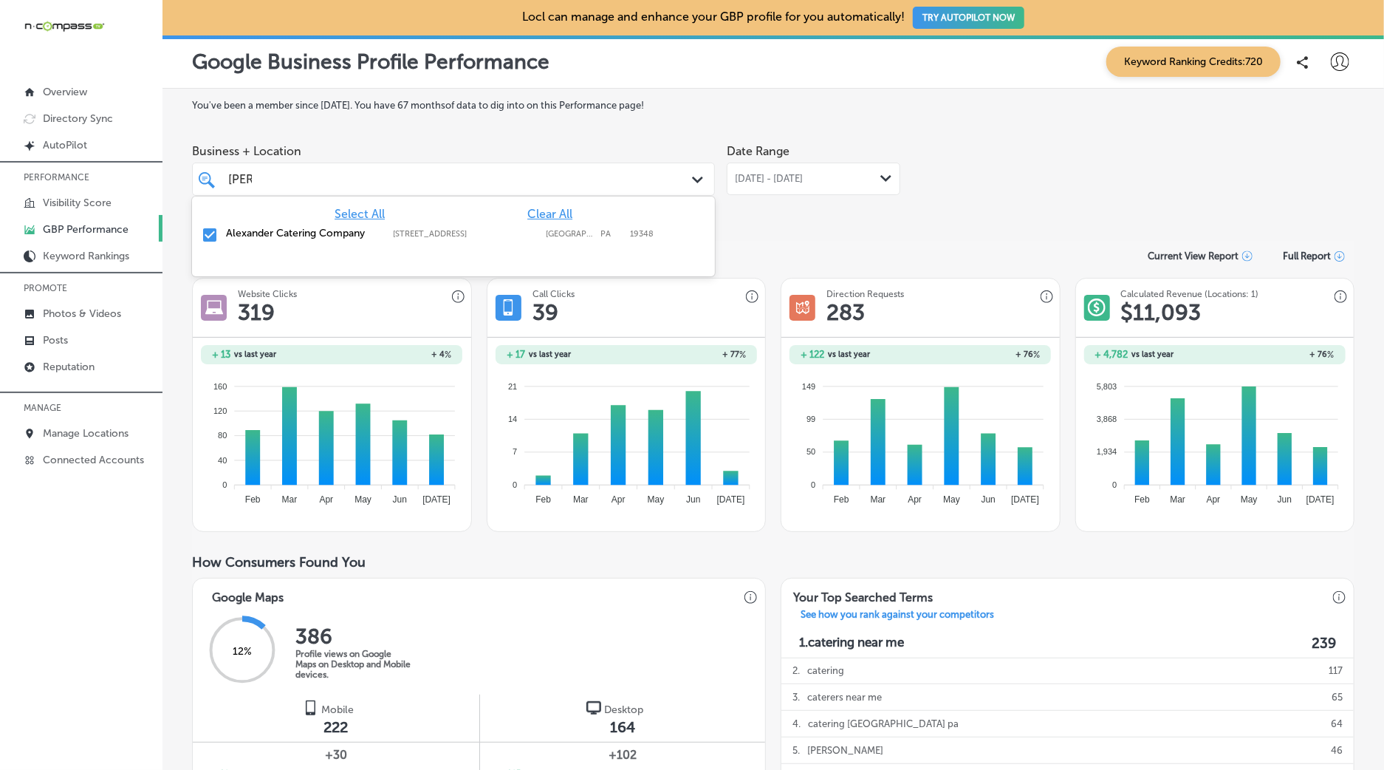
click at [228, 238] on label "Alexander Catering Company" at bounding box center [302, 233] width 152 height 13
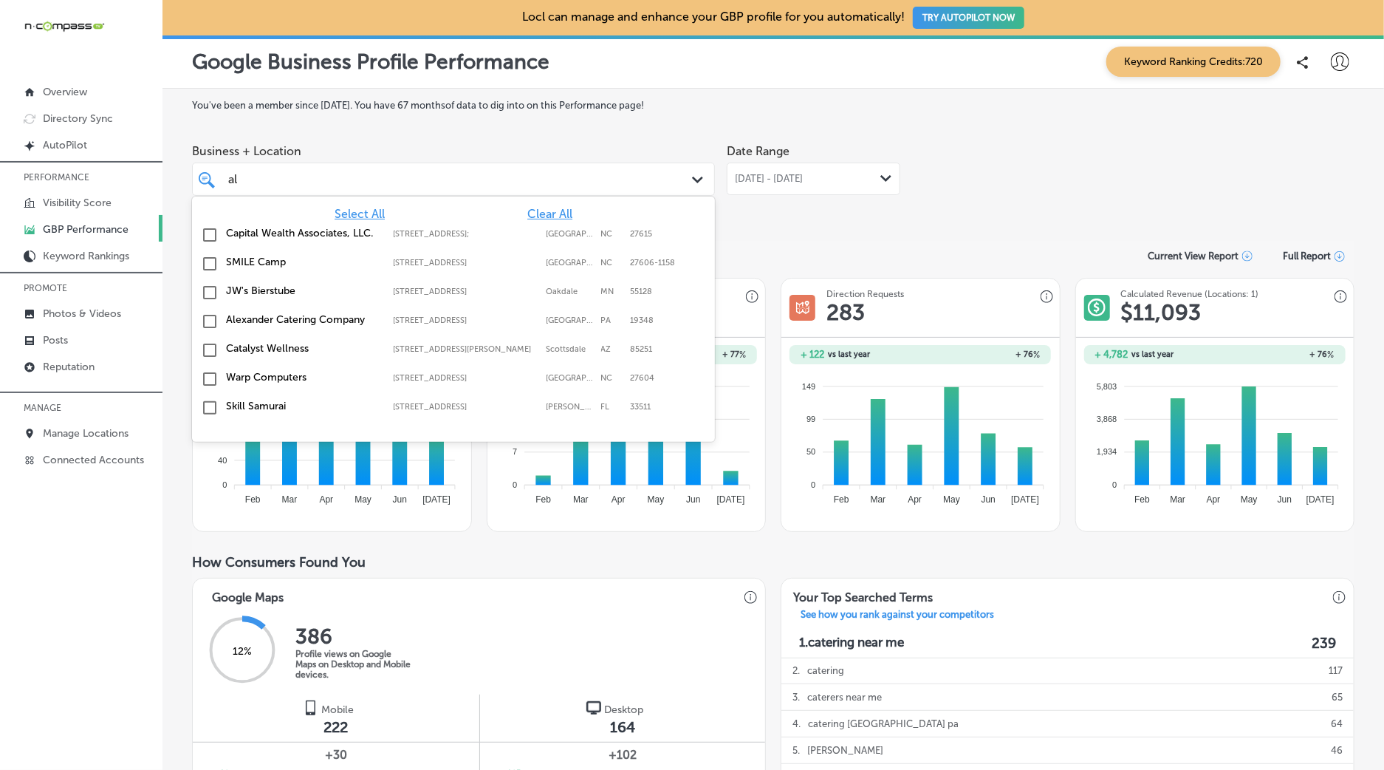
type input "a"
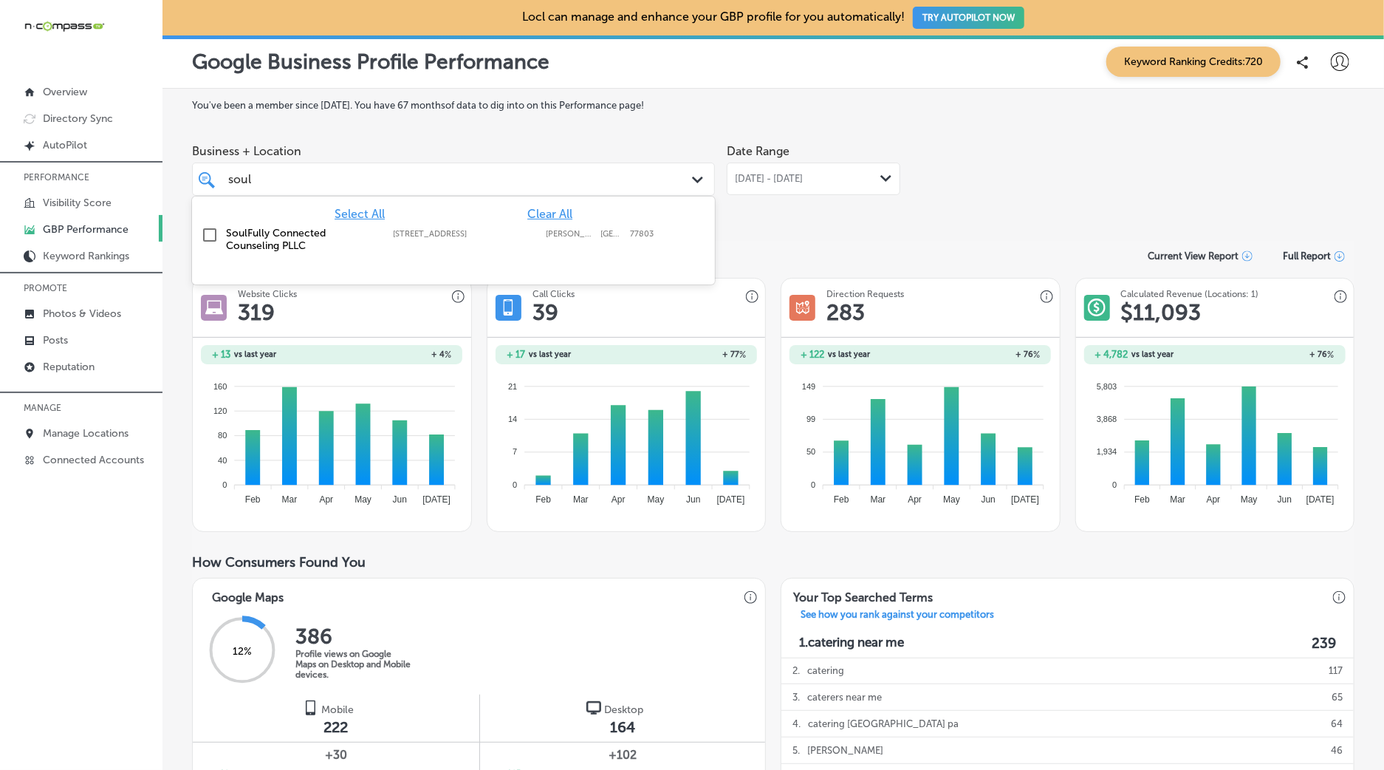
click at [267, 249] on label "SoulFully Connected Counseling PLLC" at bounding box center [302, 239] width 152 height 25
type input "soul"
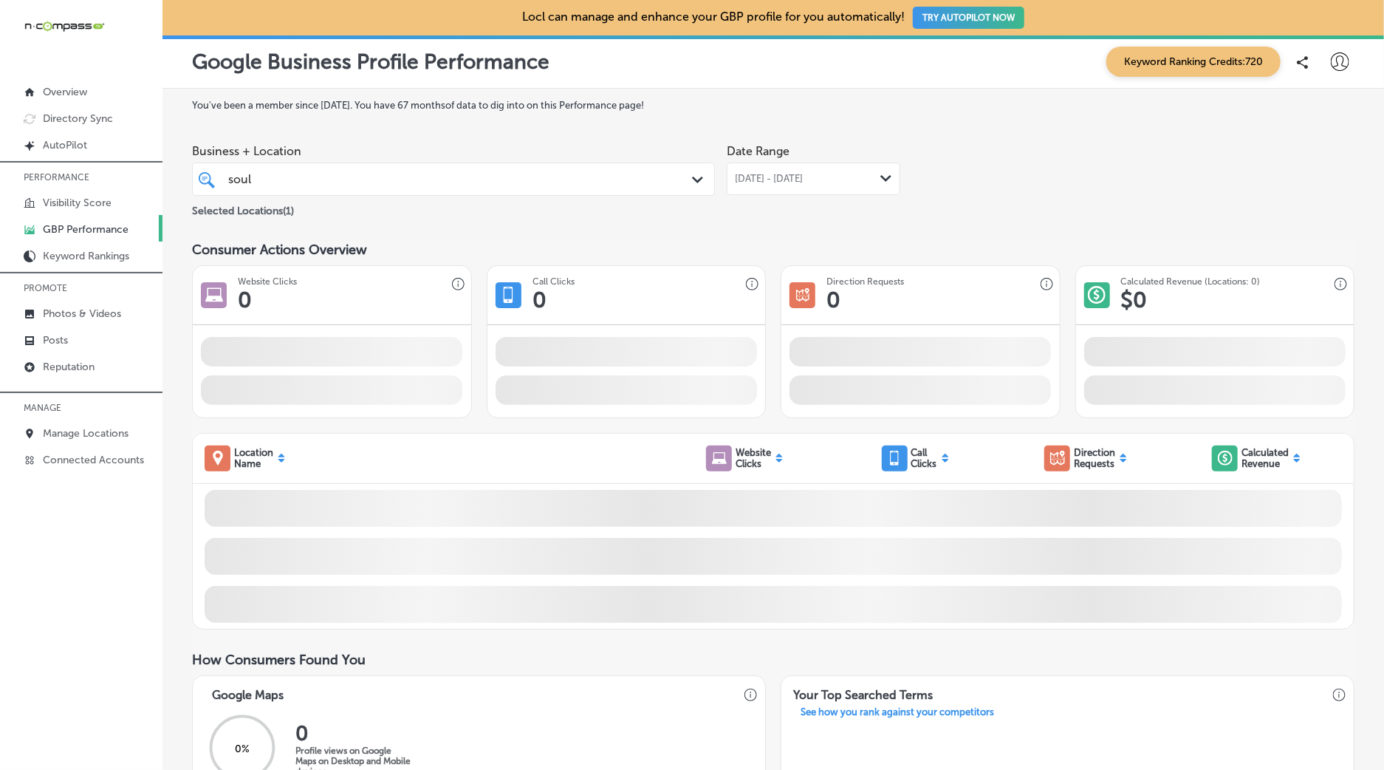
click at [1075, 264] on section "Consumer Actions Overview Website Clicks 0 Call Clicks 0 iconmonstr-map-5 copy …" at bounding box center [773, 330] width 1163 height 177
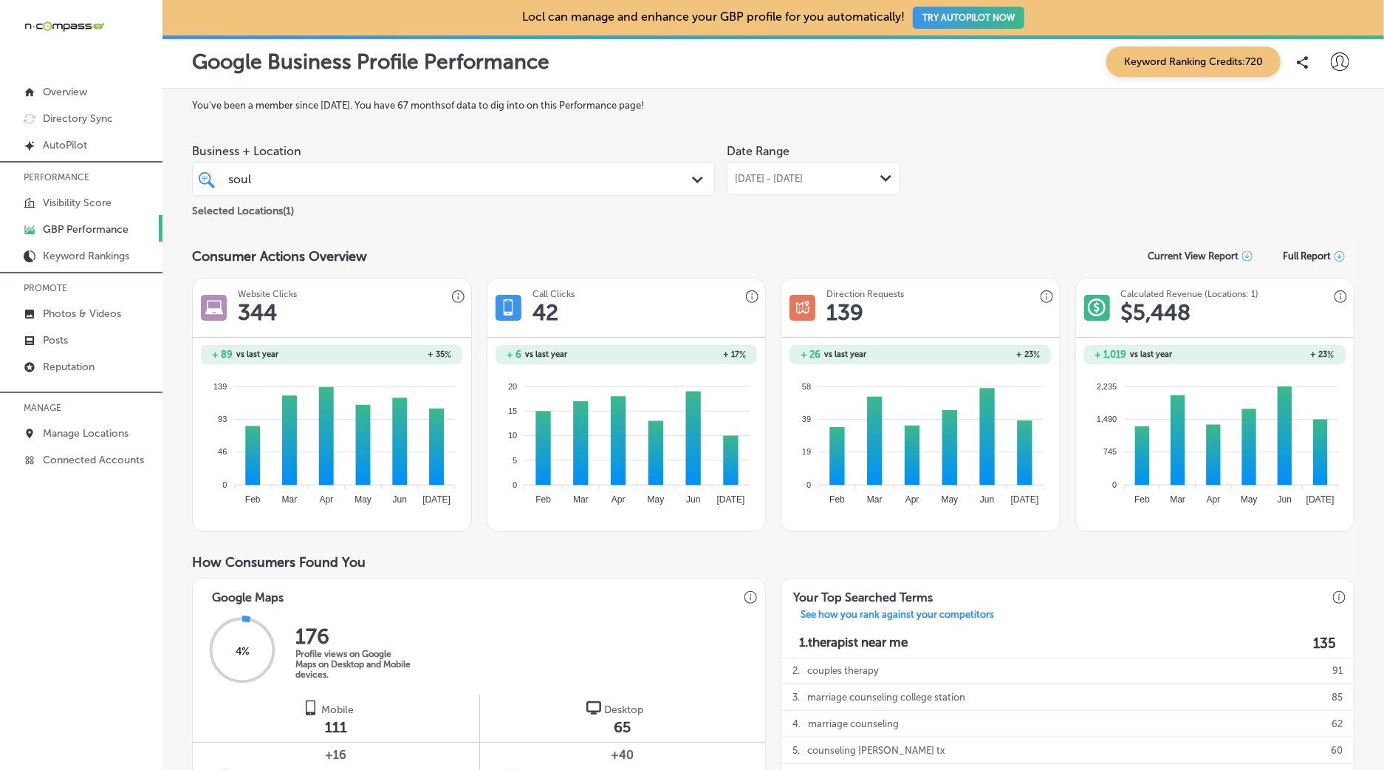
click at [862, 174] on div "[DATE] - [DATE] Path Created with Sketch." at bounding box center [813, 179] width 157 height 12
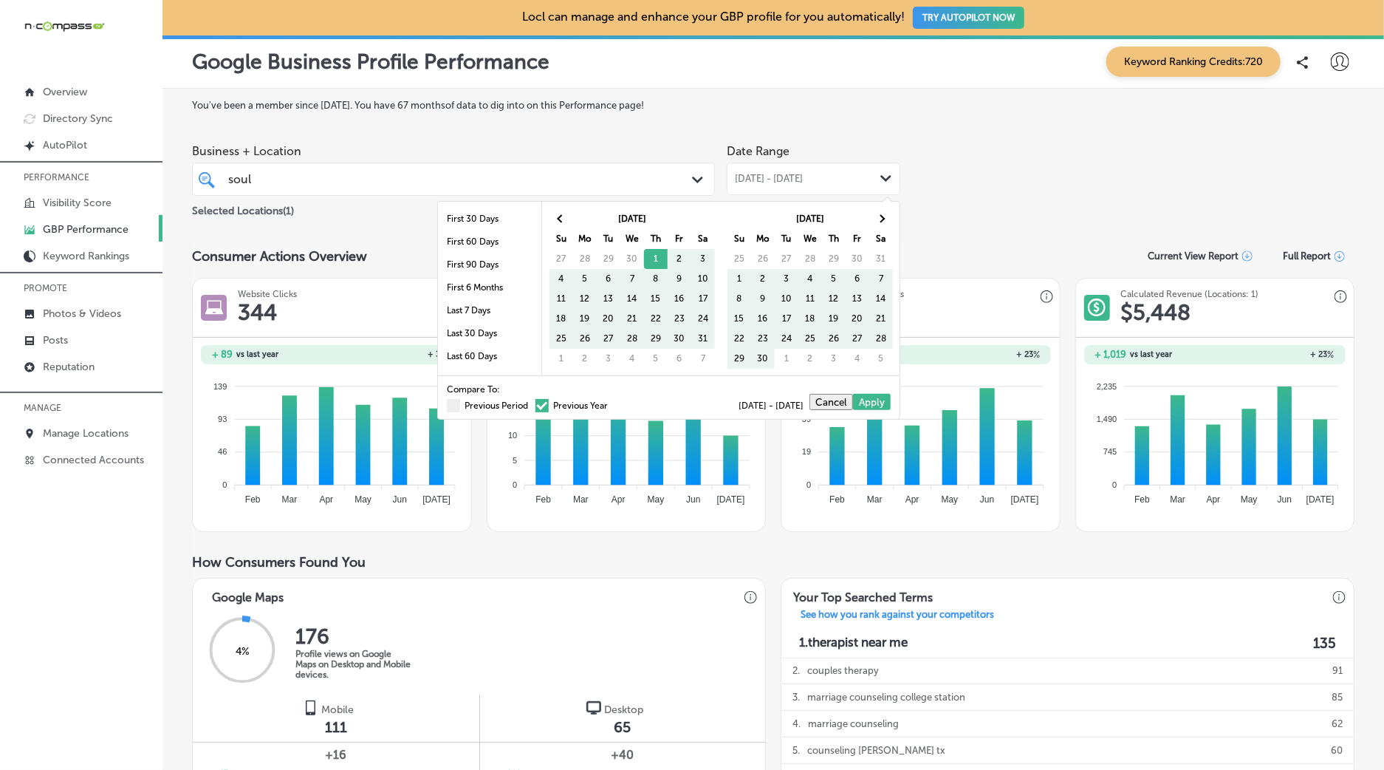
drag, startPoint x: 507, startPoint y: 408, endPoint x: 757, endPoint y: 361, distance: 254.1
click at [508, 408] on label "Previous Period" at bounding box center [487, 405] width 81 height 9
click at [531, 403] on input "Previous Period" at bounding box center [531, 403] width 0 height 0
